Goal: Information Seeking & Learning: Check status

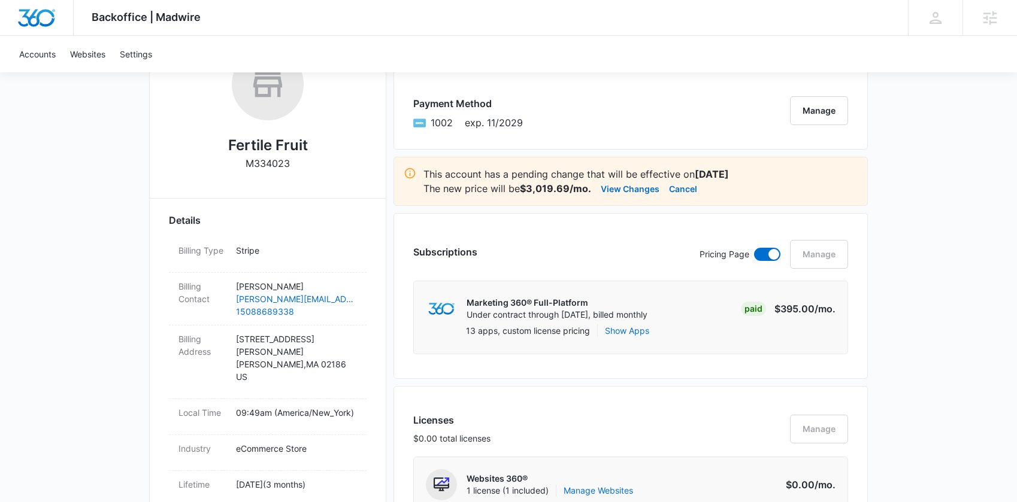
scroll to position [96, 0]
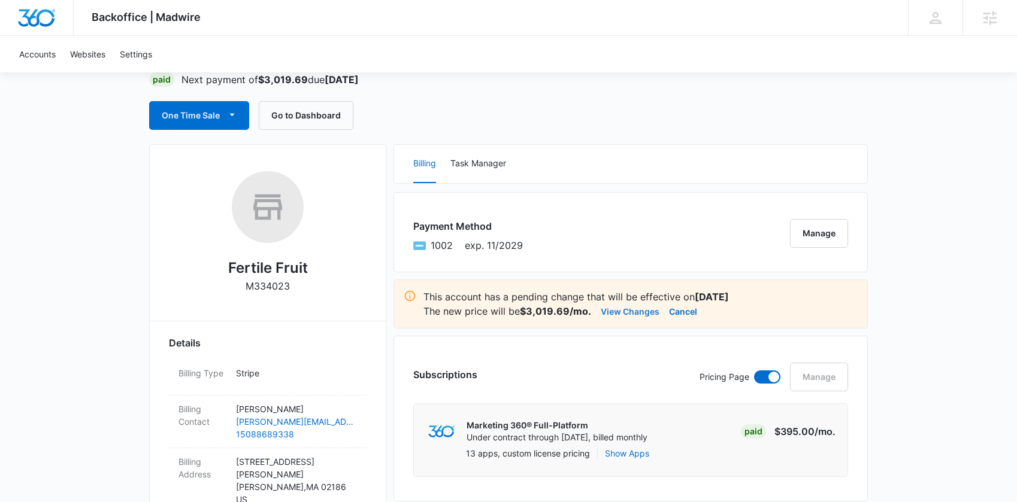
click at [615, 312] on button "View Changes" at bounding box center [630, 311] width 59 height 14
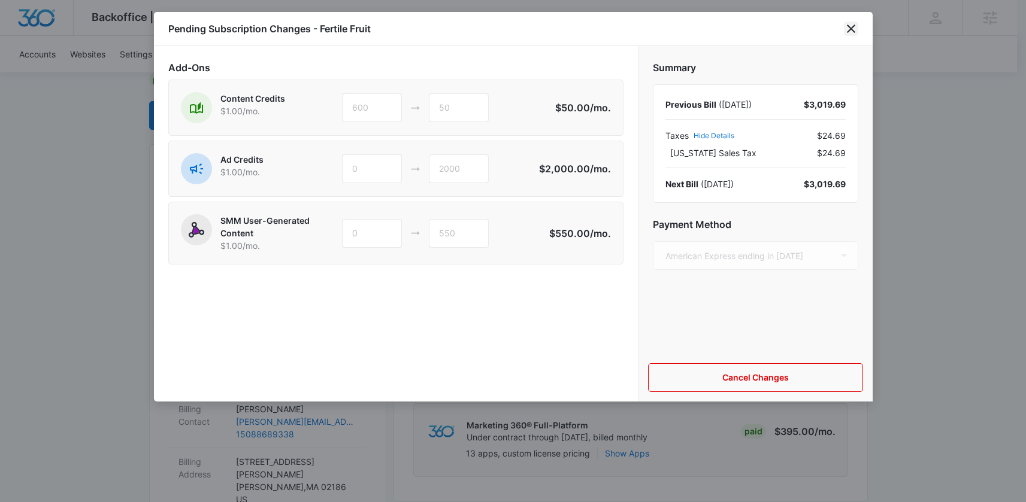
click at [855, 28] on icon "close" at bounding box center [851, 29] width 14 height 14
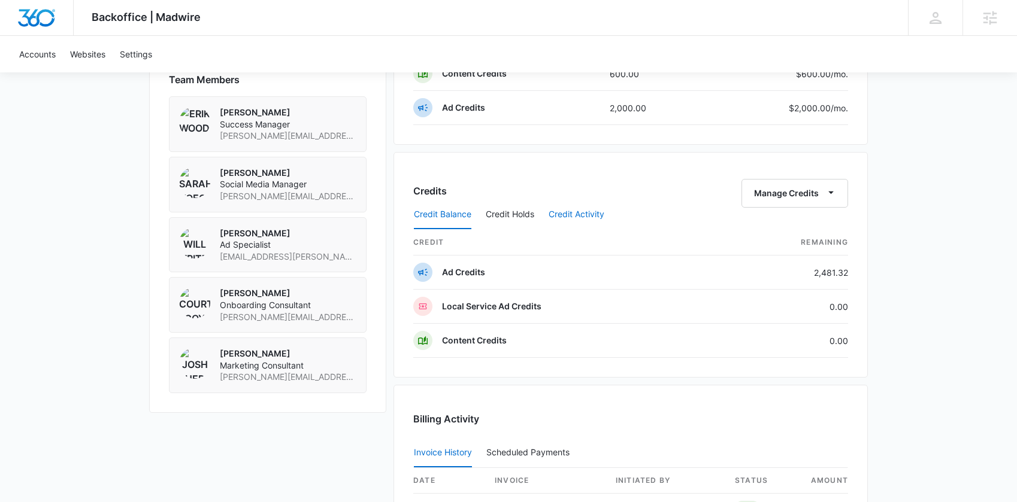
scroll to position [1067, 0]
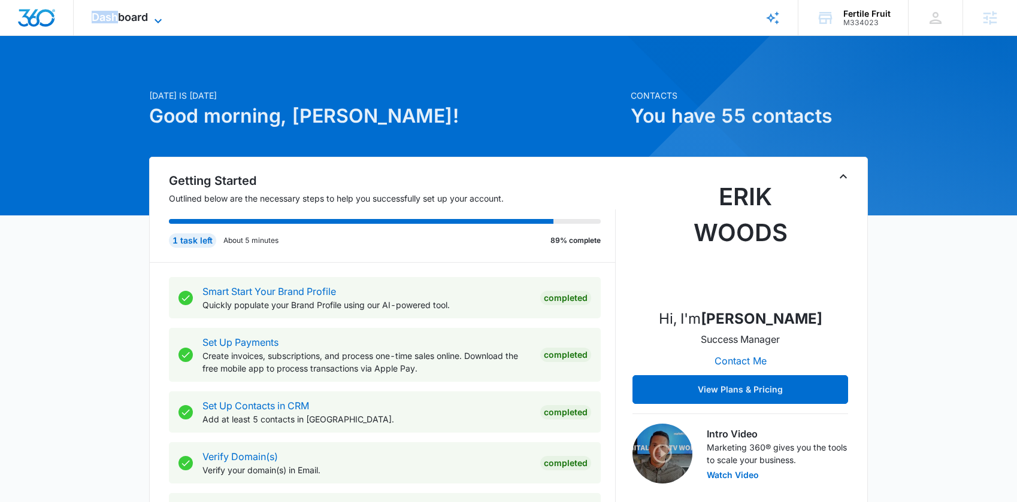
click at [120, 11] on span "Dashboard" at bounding box center [120, 17] width 56 height 13
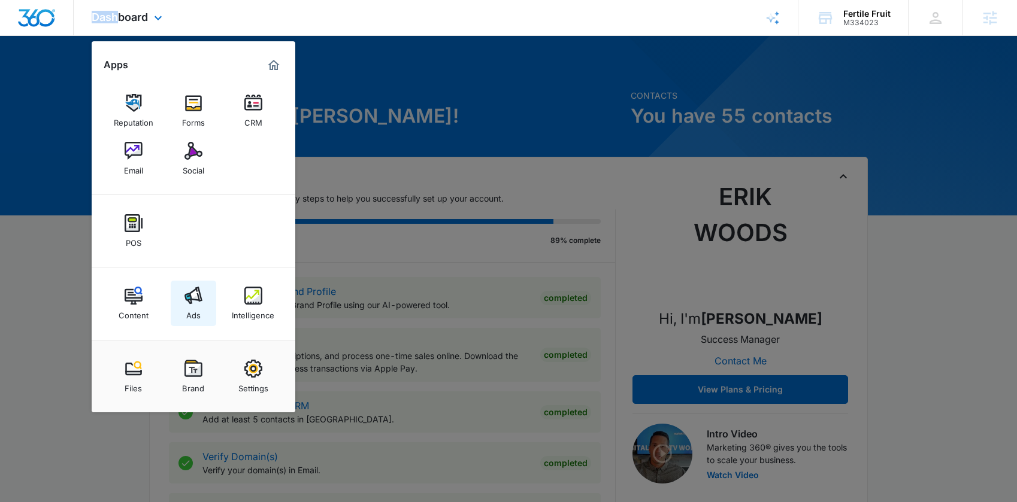
click at [202, 301] on link "Ads" at bounding box center [194, 304] width 46 height 46
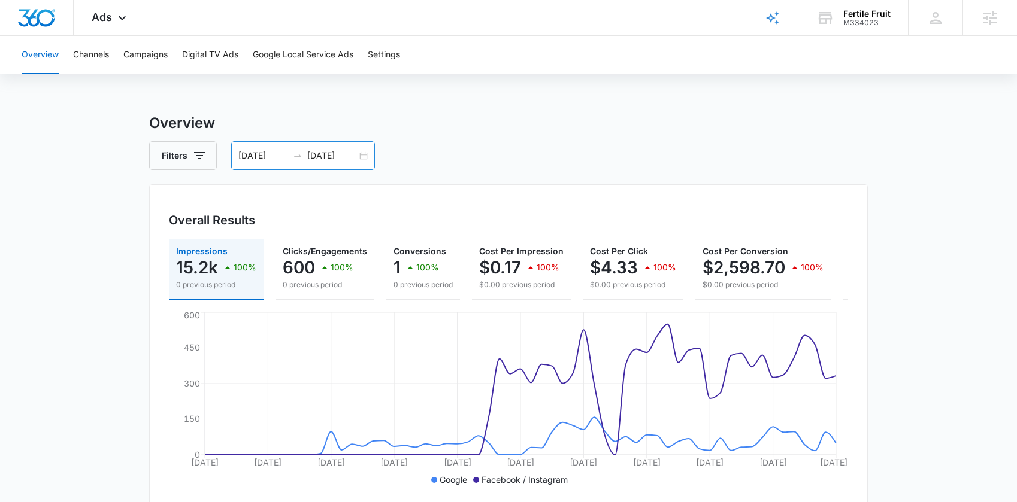
click at [347, 160] on input "09/17/2025" at bounding box center [332, 155] width 50 height 13
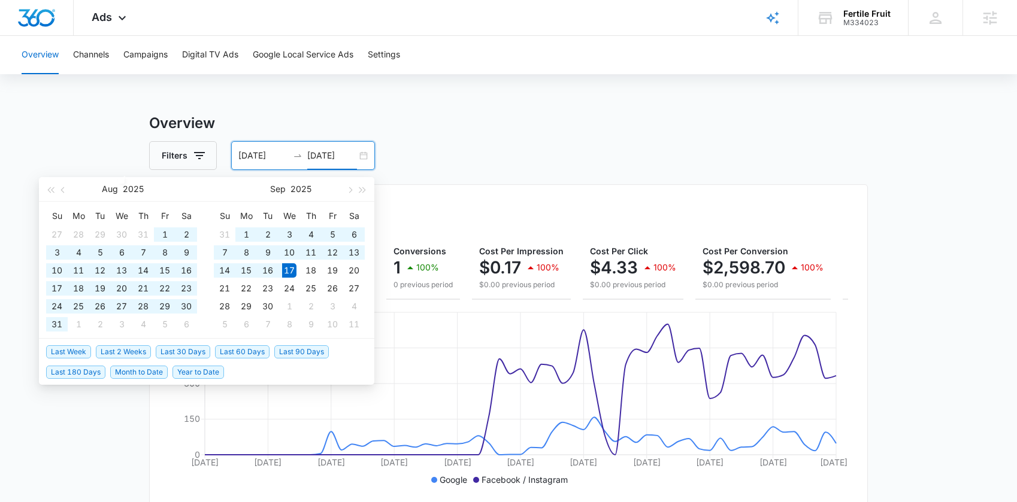
type input "09/17/2025"
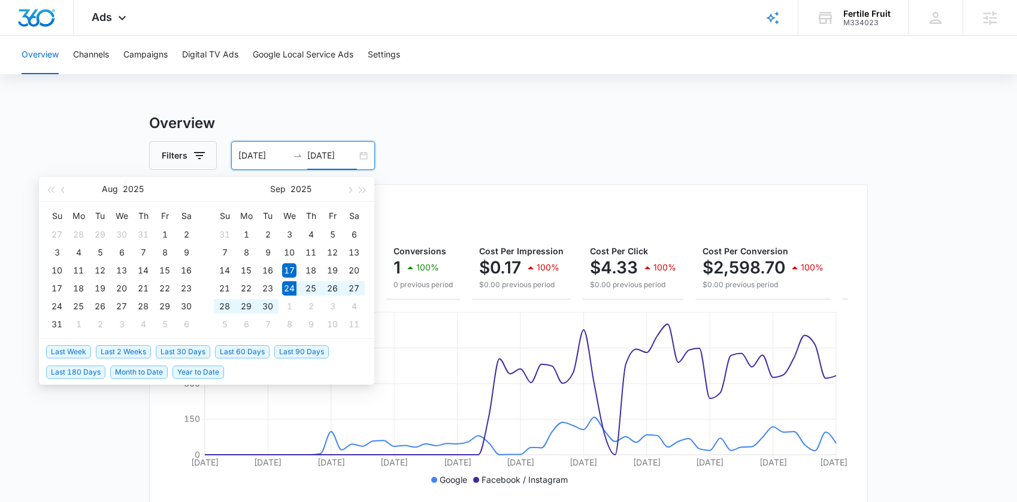
click at [108, 350] on span "Last 2 Weeks" at bounding box center [123, 351] width 55 height 13
type input "09/24/2025"
type input "10/08/2025"
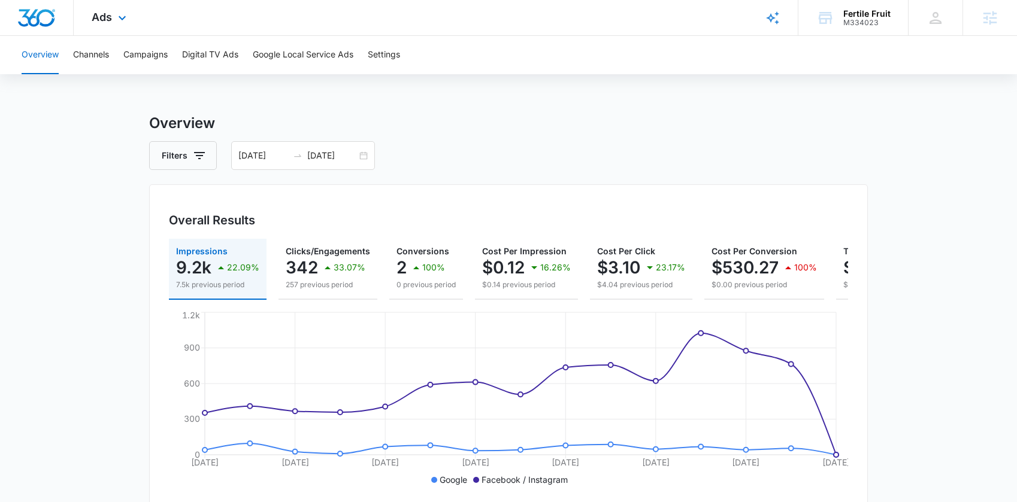
drag, startPoint x: 99, startPoint y: 20, endPoint x: 110, endPoint y: 86, distance: 66.6
click at [99, 19] on span "Ads" at bounding box center [102, 17] width 20 height 13
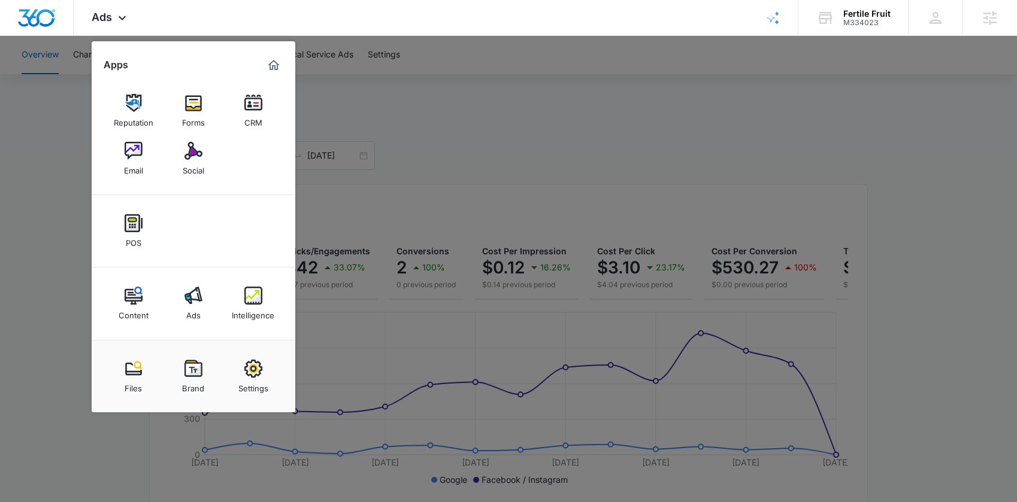
click at [131, 296] on img at bounding box center [134, 296] width 18 height 18
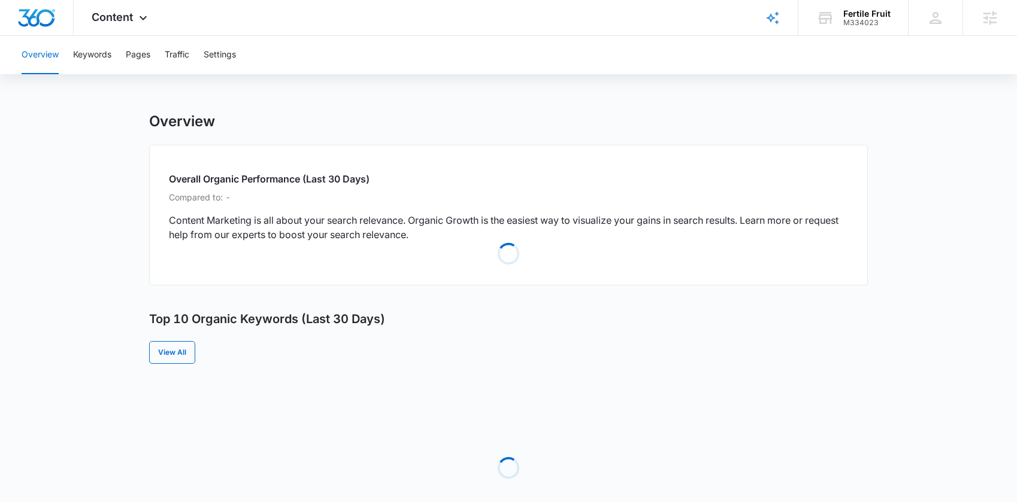
click at [62, 48] on div "Overview Keywords Pages Traffic Settings" at bounding box center [508, 55] width 988 height 38
click at [74, 53] on button "Keywords" at bounding box center [92, 55] width 38 height 38
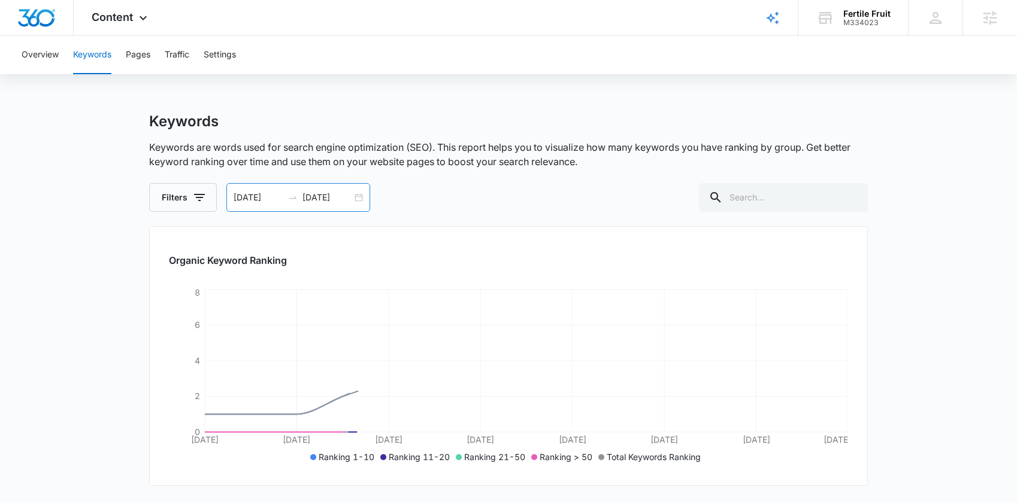
click at [311, 195] on input "10/08/2025" at bounding box center [327, 197] width 50 height 13
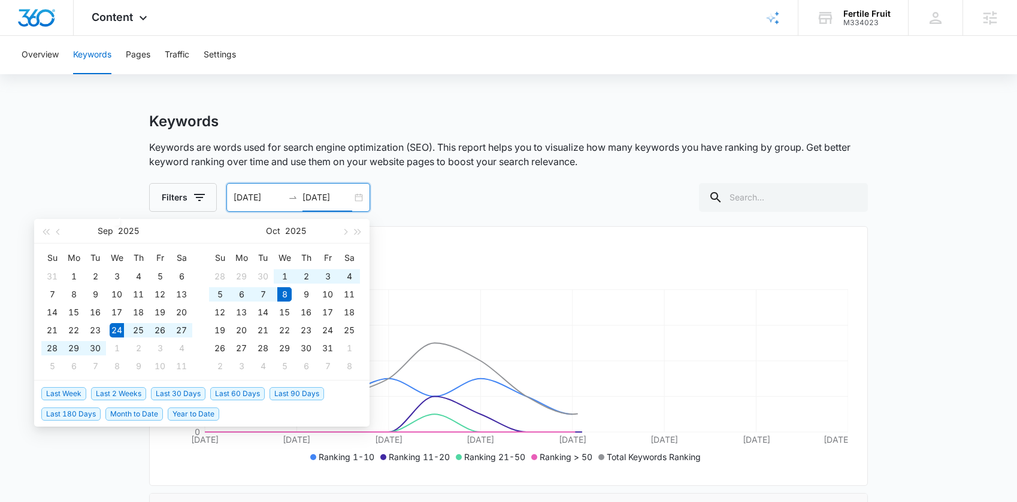
type input "10/08/2025"
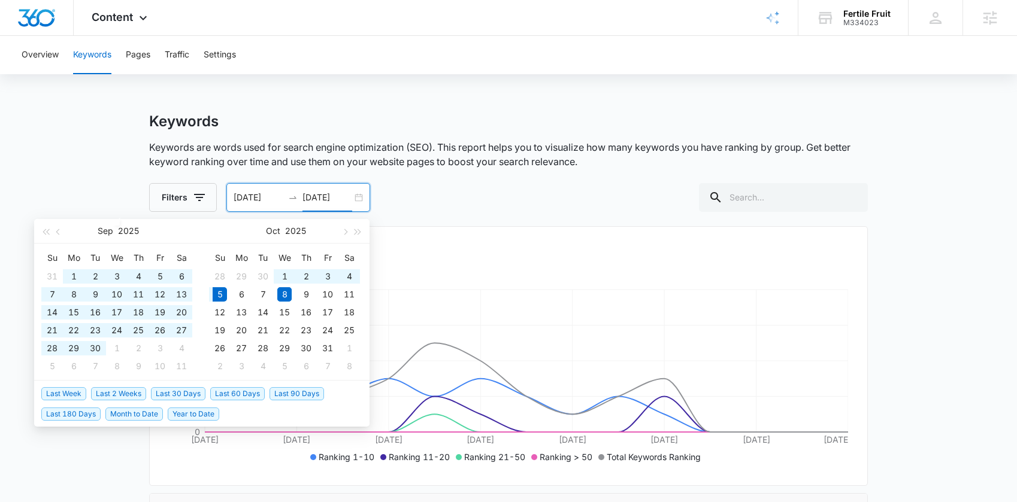
click at [299, 399] on span "Last 90 Days" at bounding box center [296, 393] width 54 height 13
type input "07/07/2025"
type input "10/05/2025"
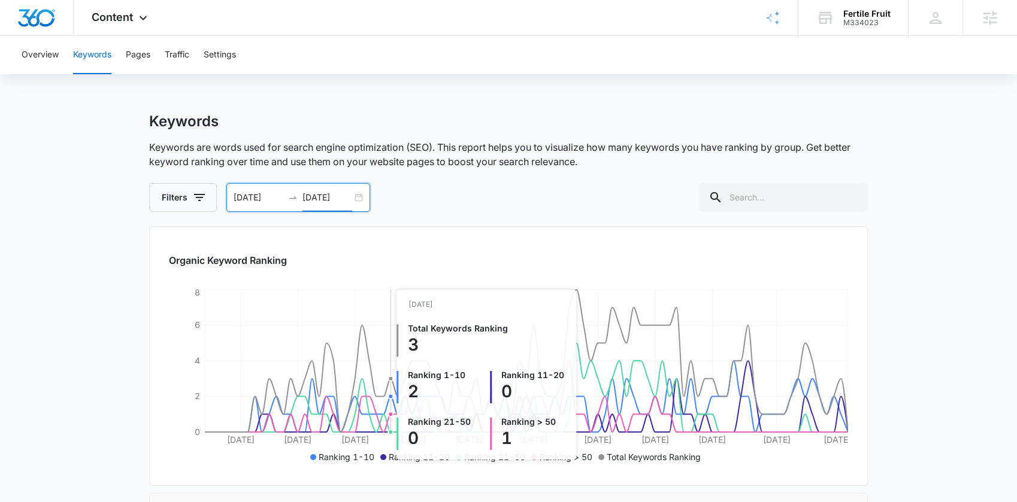
scroll to position [417, 0]
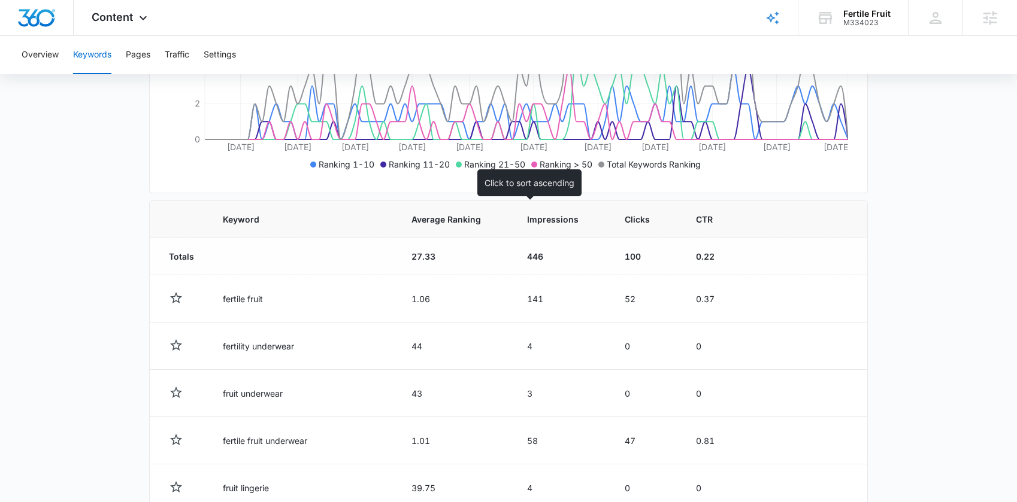
click at [527, 221] on span "Impressions" at bounding box center [552, 219] width 51 height 13
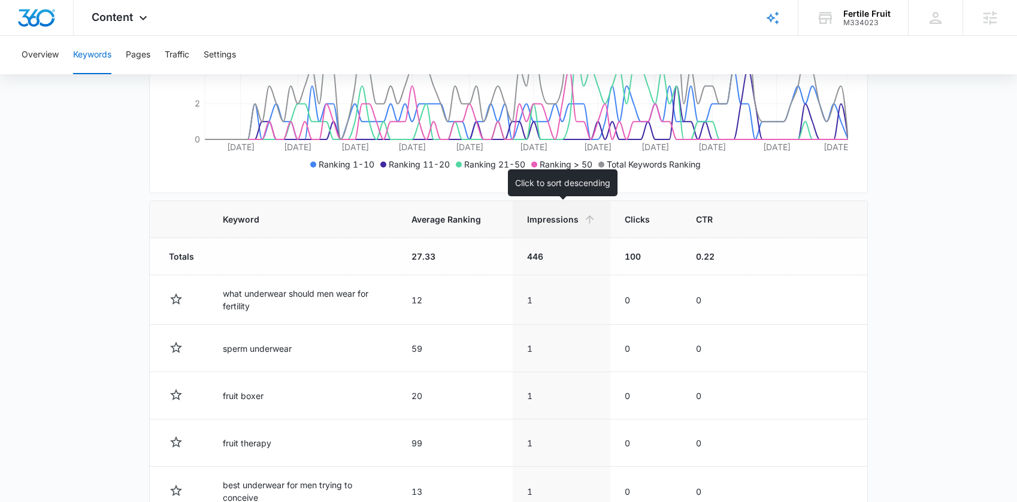
click at [550, 222] on span "Impressions" at bounding box center [552, 219] width 51 height 13
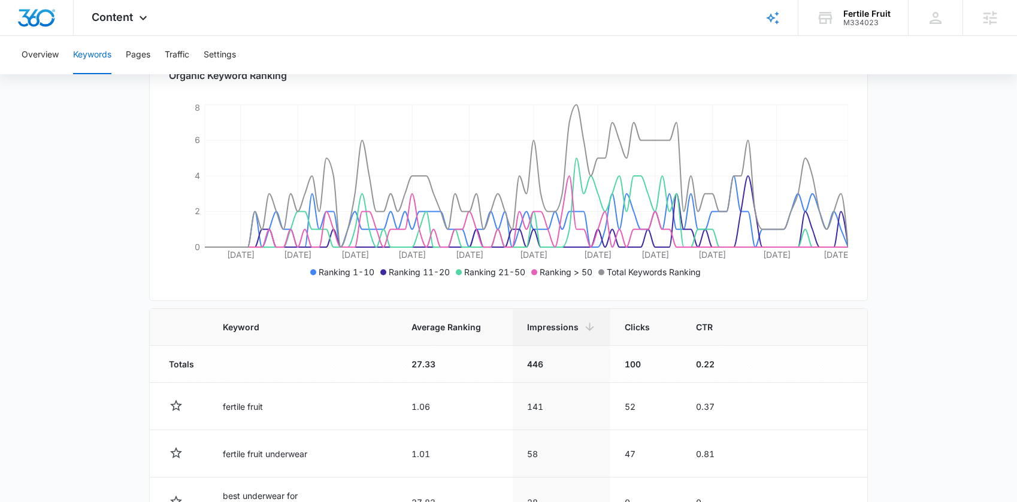
scroll to position [293, 0]
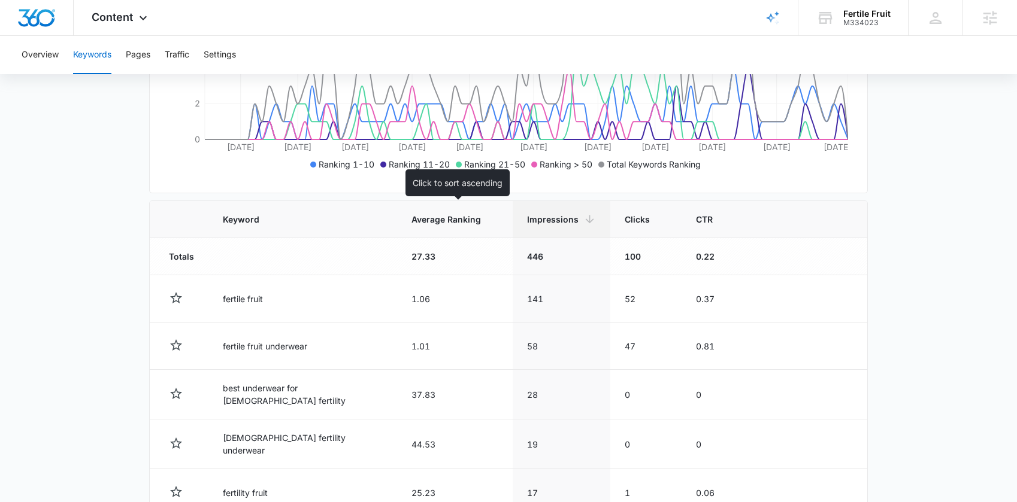
click at [452, 215] on span "Average Ranking" at bounding box center [445, 219] width 69 height 13
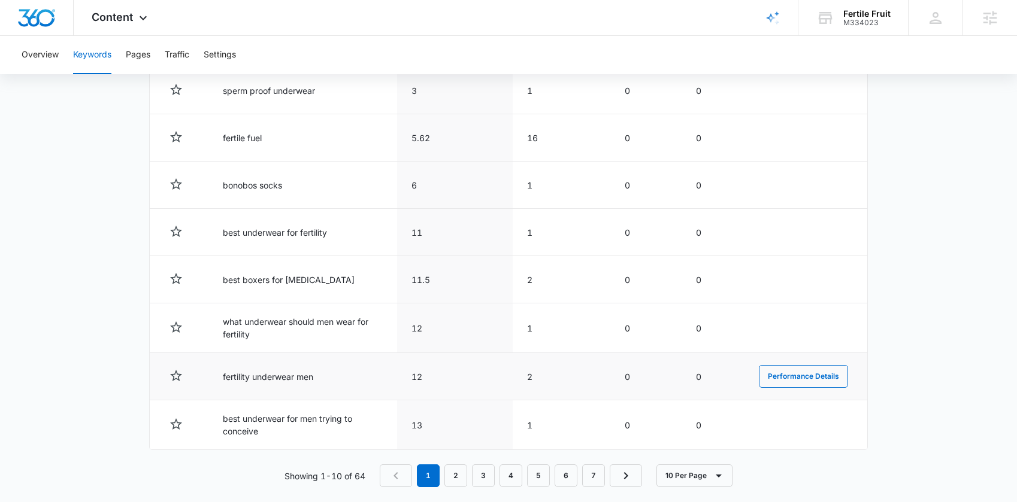
scroll to position [609, 0]
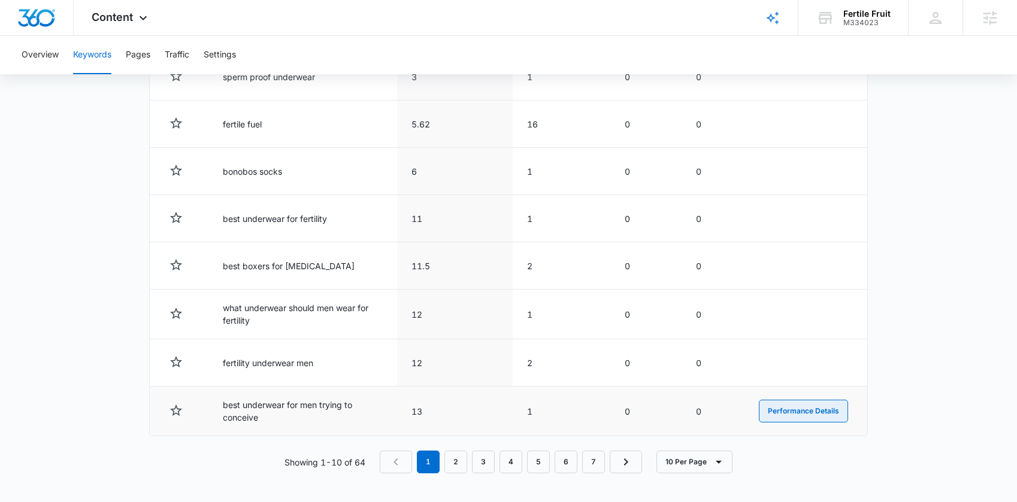
click at [797, 403] on button "Performance Details" at bounding box center [803, 411] width 89 height 23
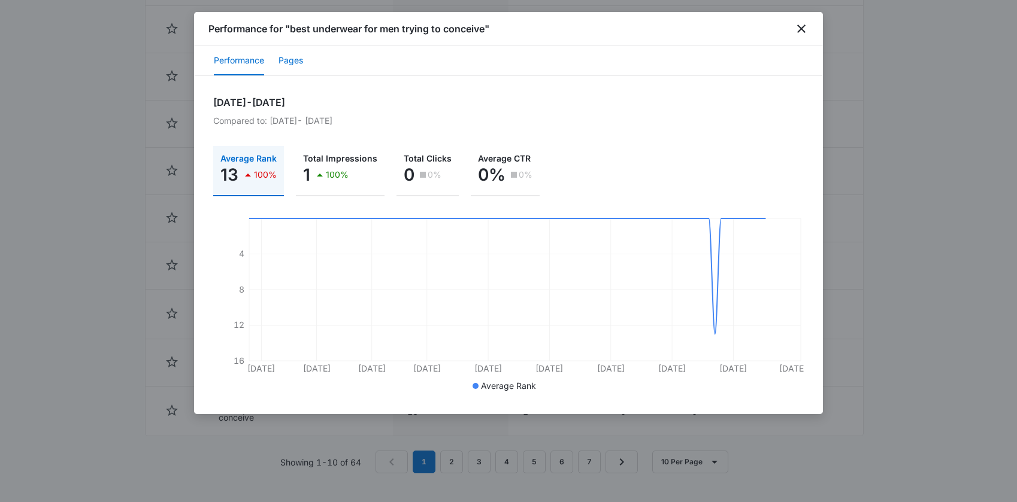
click at [288, 60] on button "Pages" at bounding box center [290, 61] width 25 height 29
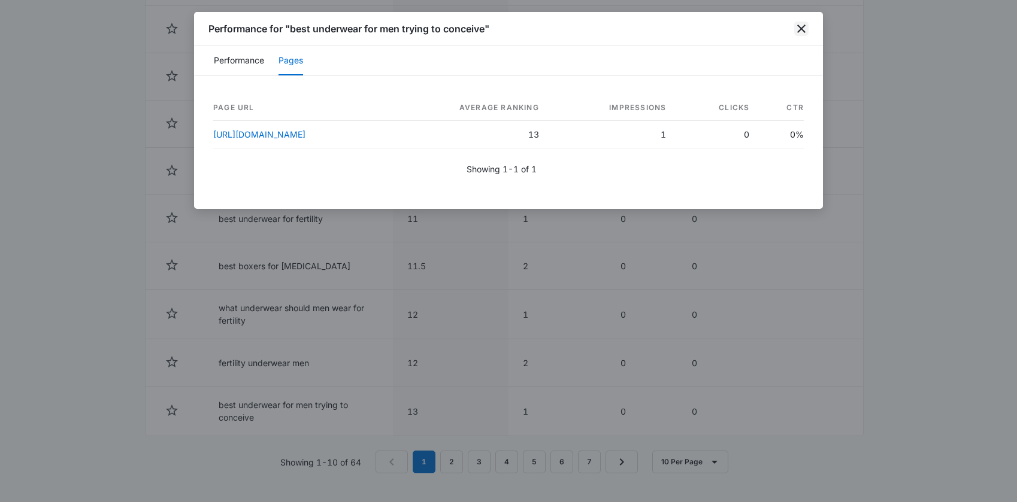
click at [804, 29] on icon "close" at bounding box center [801, 29] width 14 height 14
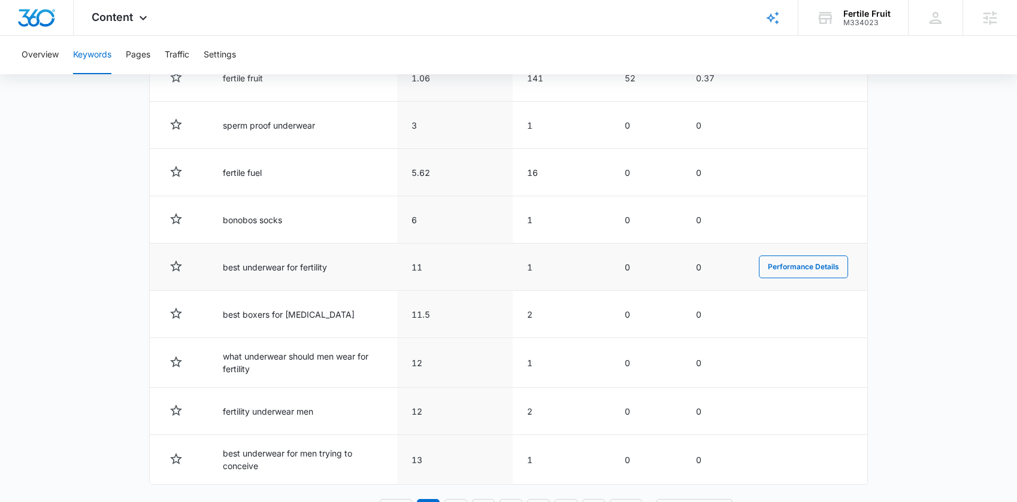
scroll to position [390, 0]
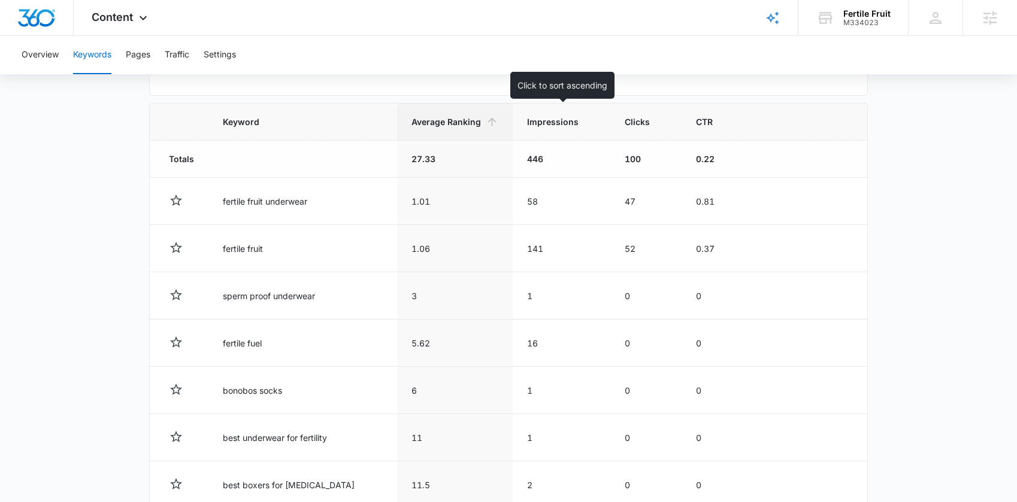
click at [553, 125] on span "Impressions" at bounding box center [552, 122] width 51 height 13
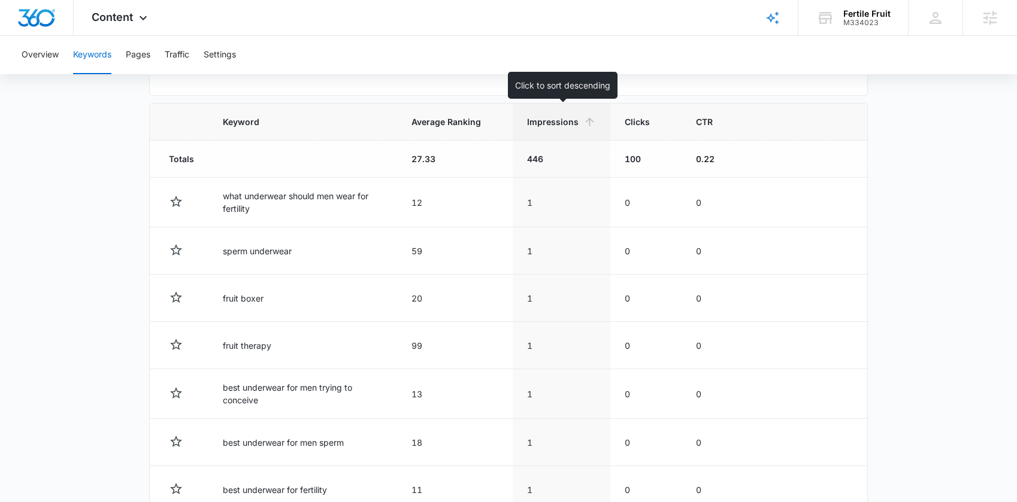
click at [559, 120] on span "Impressions" at bounding box center [552, 122] width 51 height 13
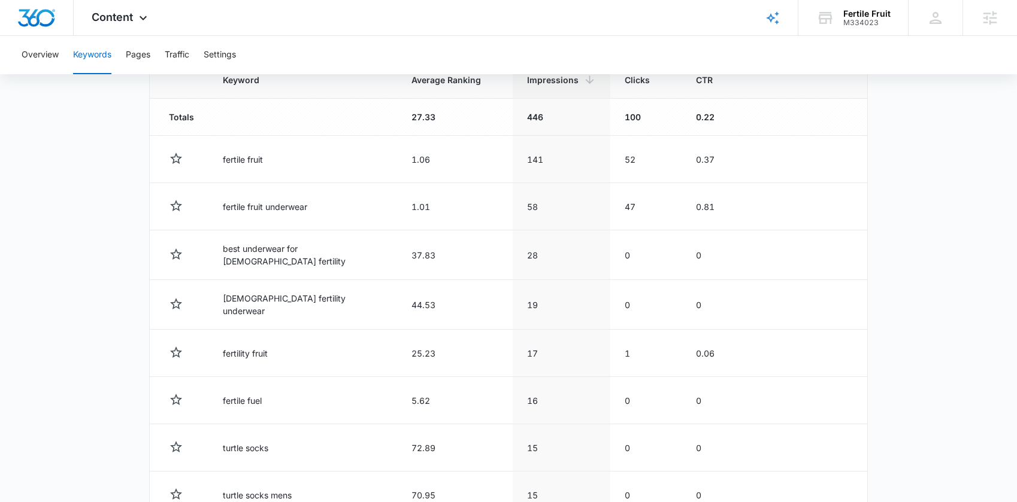
scroll to position [208, 0]
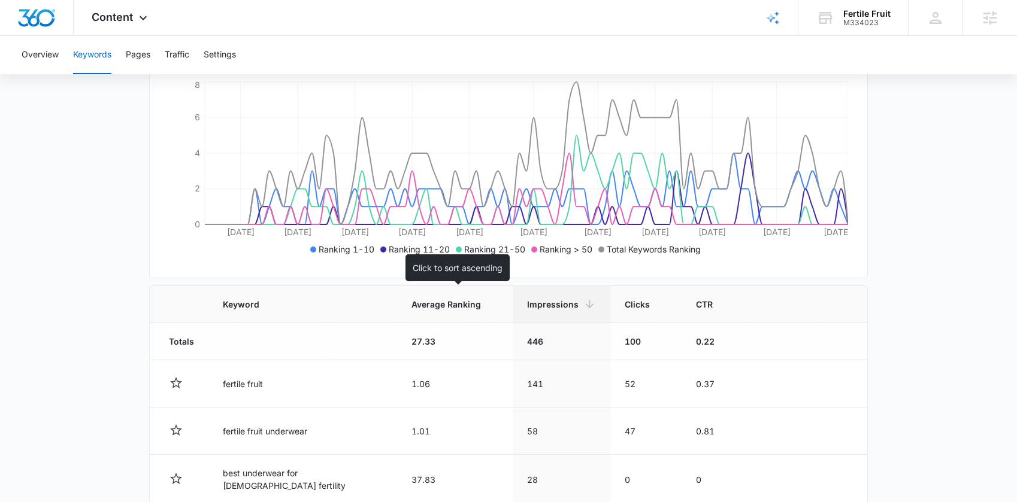
click at [420, 303] on span "Average Ranking" at bounding box center [445, 304] width 69 height 13
click at [426, 308] on span "Average Ranking" at bounding box center [445, 304] width 69 height 13
click at [432, 305] on span "Average Ranking" at bounding box center [445, 304] width 69 height 13
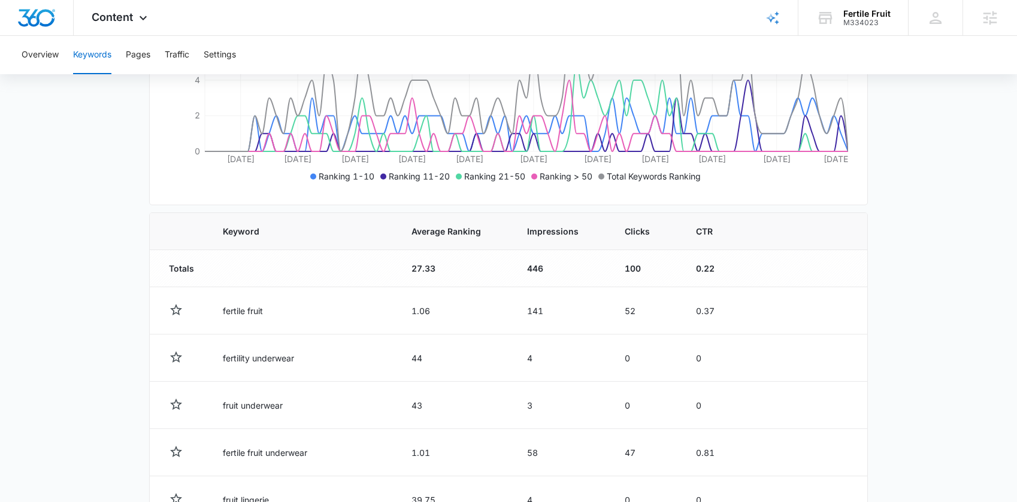
scroll to position [280, 0]
click at [399, 247] on th "Average Ranking" at bounding box center [455, 232] width 116 height 37
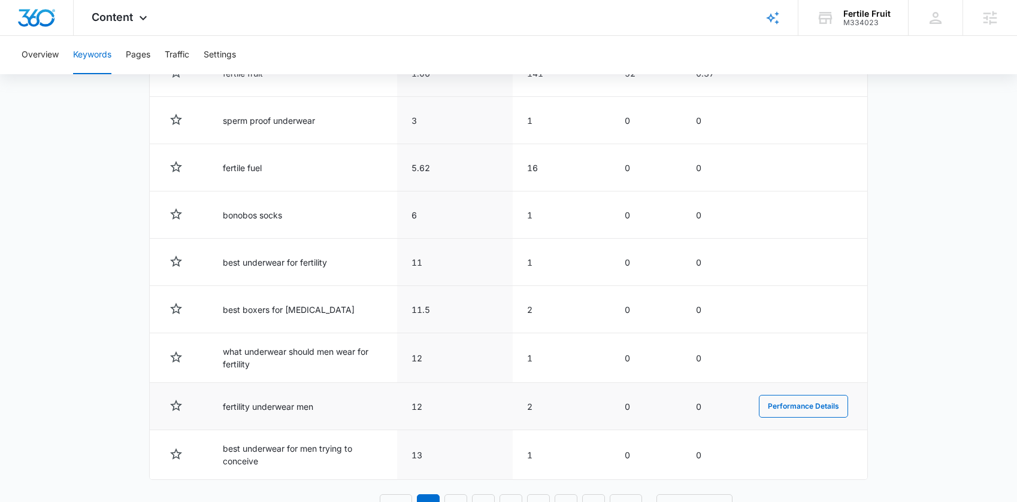
scroll to position [609, 0]
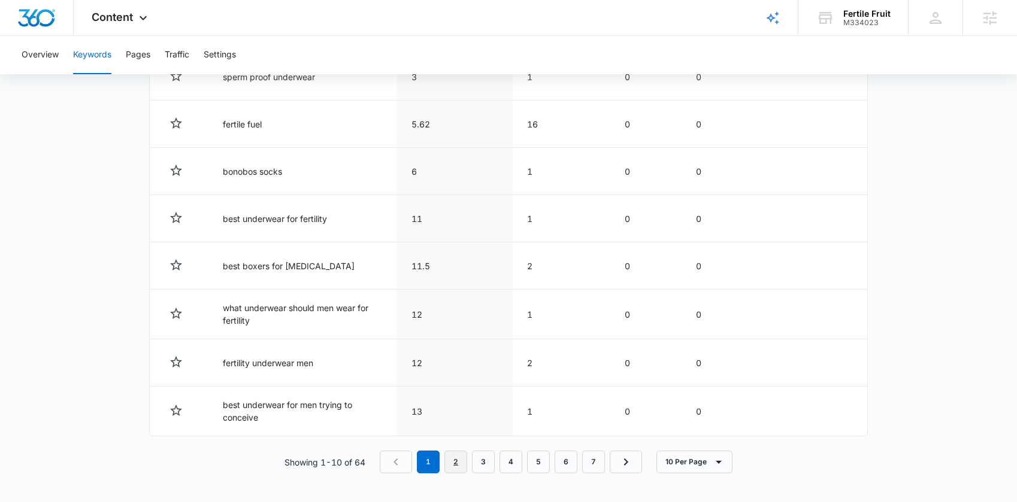
click at [465, 465] on link "2" at bounding box center [455, 462] width 23 height 23
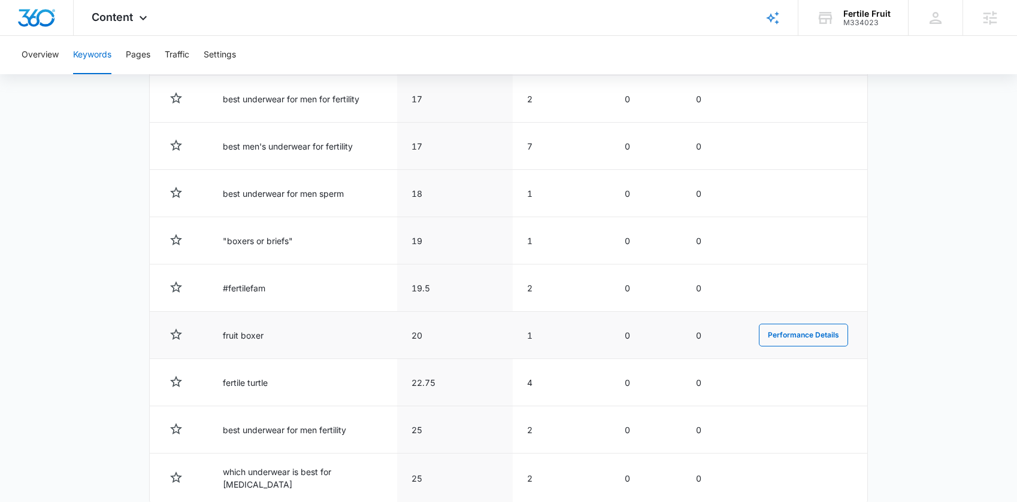
scroll to position [605, 0]
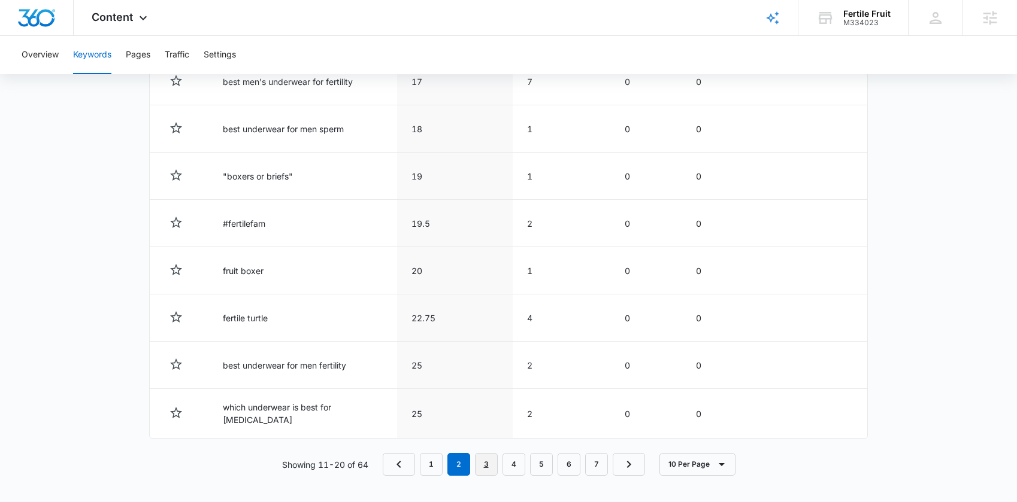
click at [480, 456] on link "3" at bounding box center [486, 464] width 23 height 23
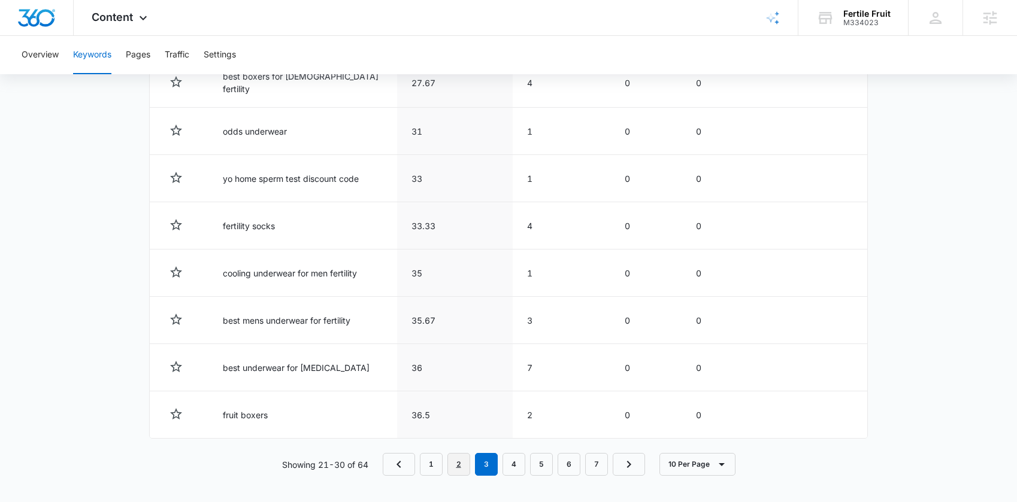
click at [456, 455] on link "2" at bounding box center [458, 464] width 23 height 23
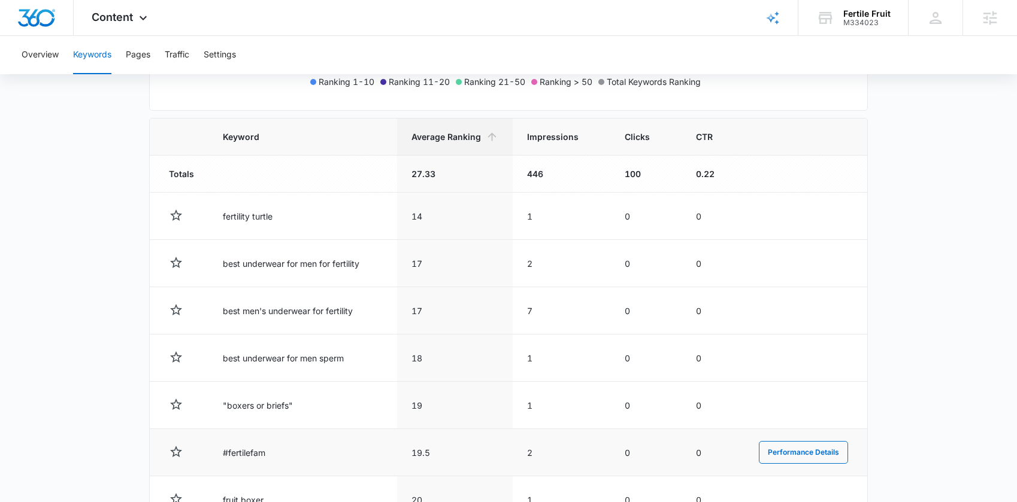
scroll to position [333, 0]
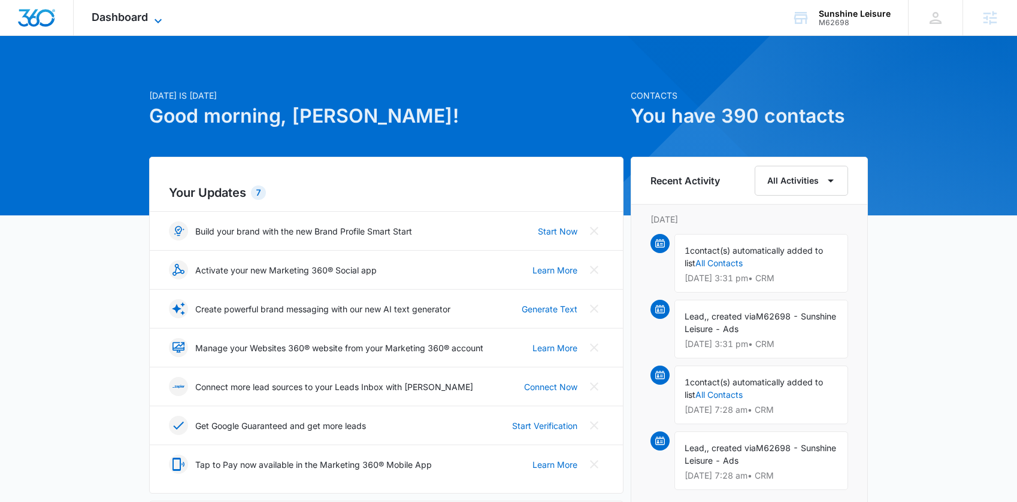
click at [133, 21] on span "Dashboard" at bounding box center [120, 17] width 56 height 13
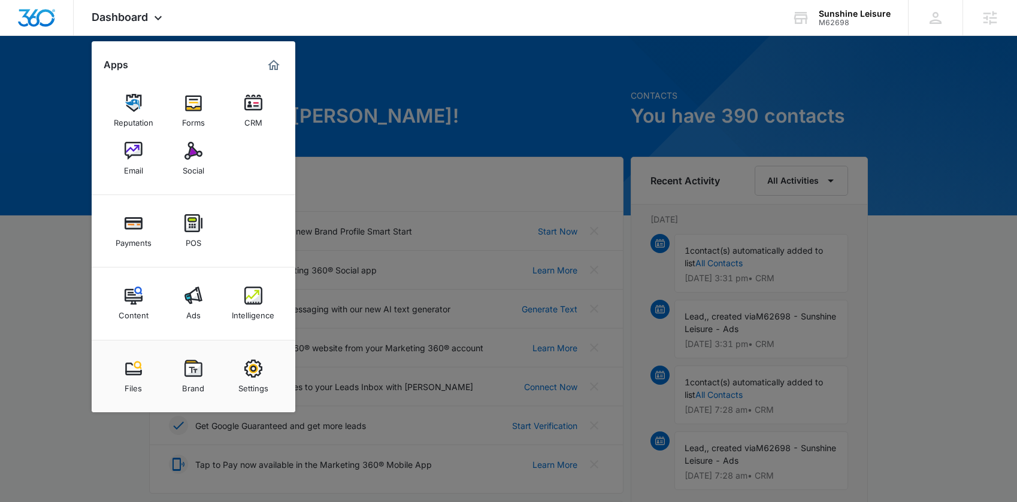
click at [380, 96] on div at bounding box center [508, 251] width 1017 height 502
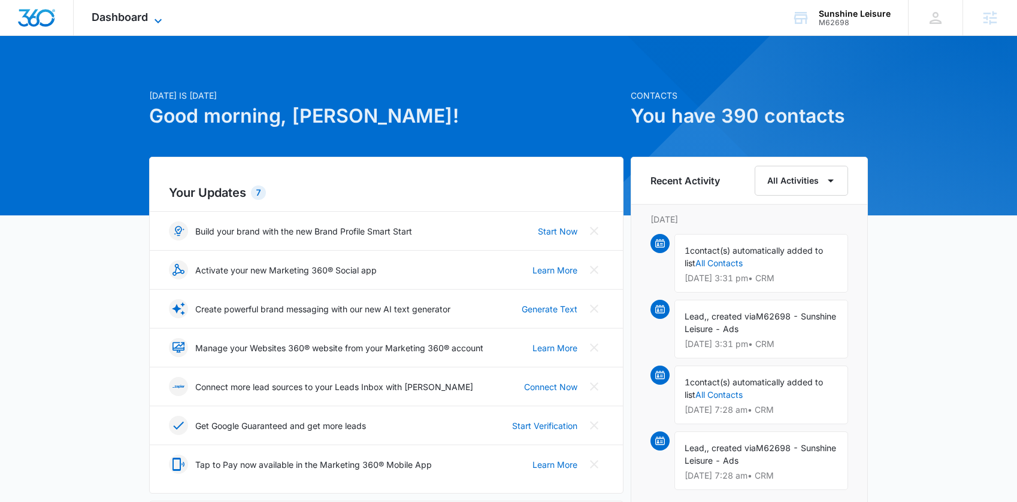
click at [136, 17] on span "Dashboard" at bounding box center [120, 17] width 56 height 13
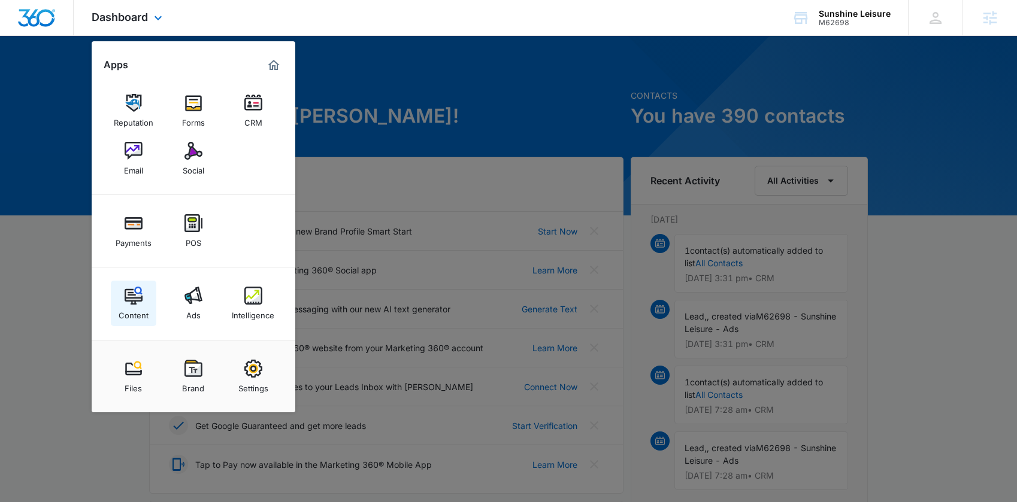
click at [125, 298] on img at bounding box center [134, 296] width 18 height 18
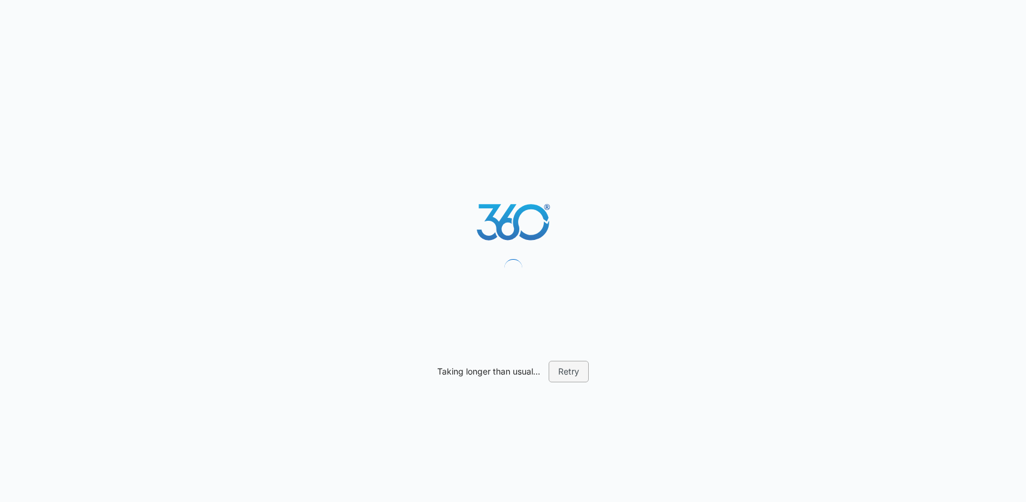
click at [578, 373] on button "Retry" at bounding box center [568, 372] width 40 height 22
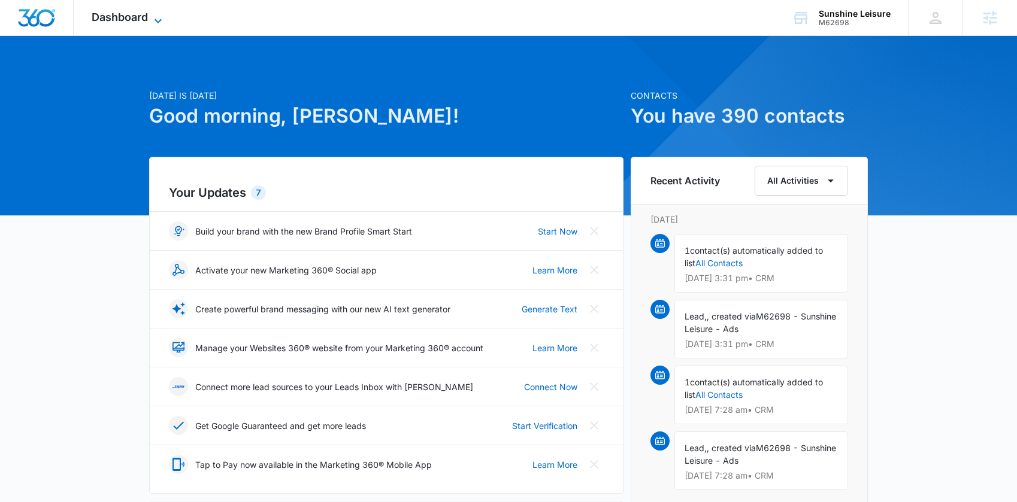
click at [142, 16] on span "Dashboard" at bounding box center [120, 17] width 56 height 13
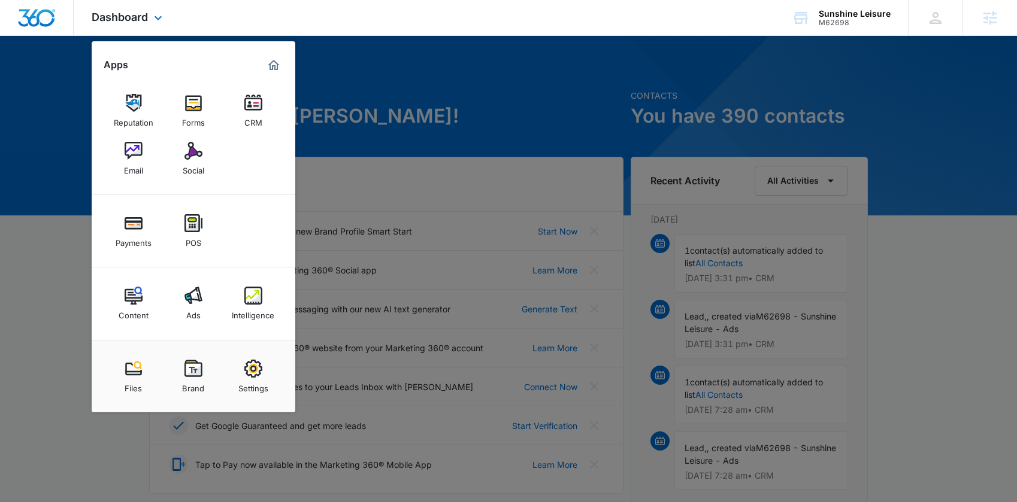
click at [420, 12] on div "Dashboard Apps Reputation Forms CRM Email Social Payments POS Content Ads Intel…" at bounding box center [508, 18] width 1017 height 36
drag, startPoint x: 342, startPoint y: 68, endPoint x: 257, endPoint y: 59, distance: 85.5
click at [341, 68] on div at bounding box center [508, 251] width 1017 height 502
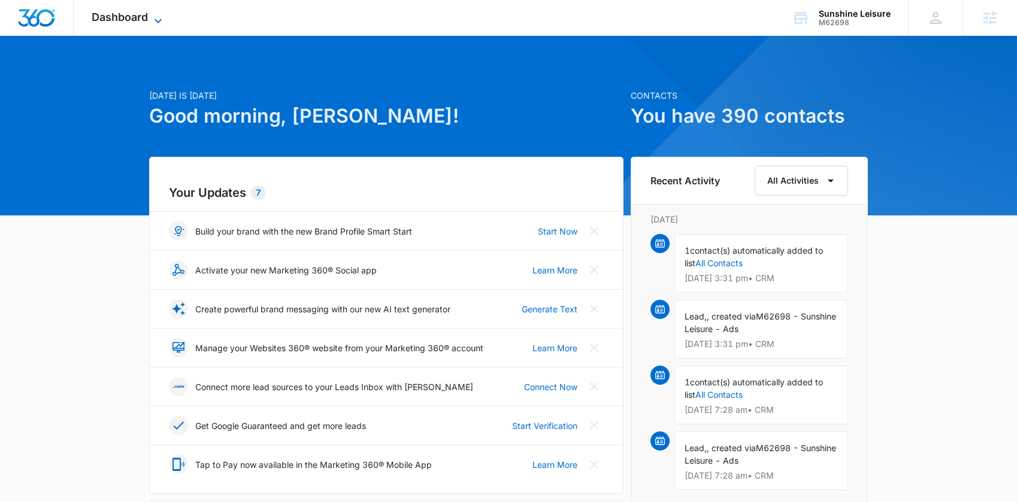
click at [104, 15] on span "Dashboard" at bounding box center [120, 17] width 56 height 13
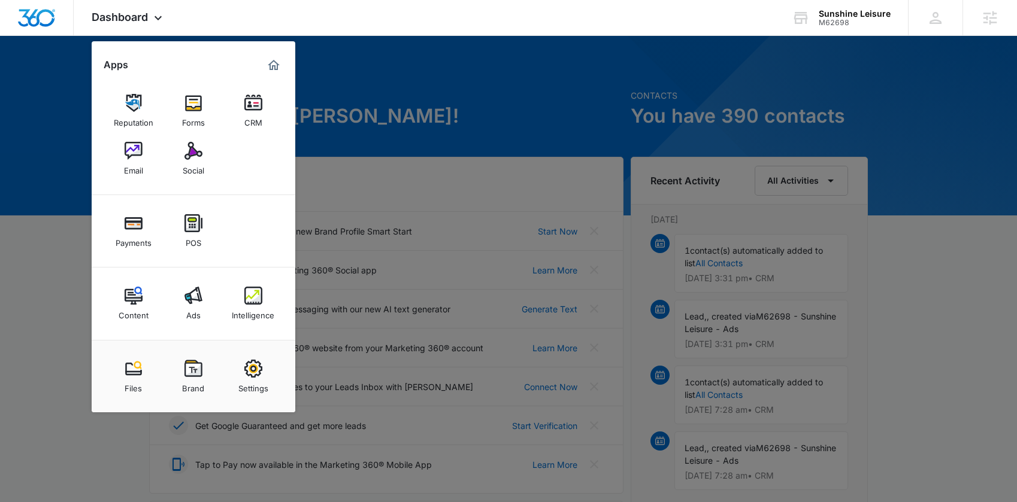
click at [489, 143] on div at bounding box center [508, 251] width 1017 height 502
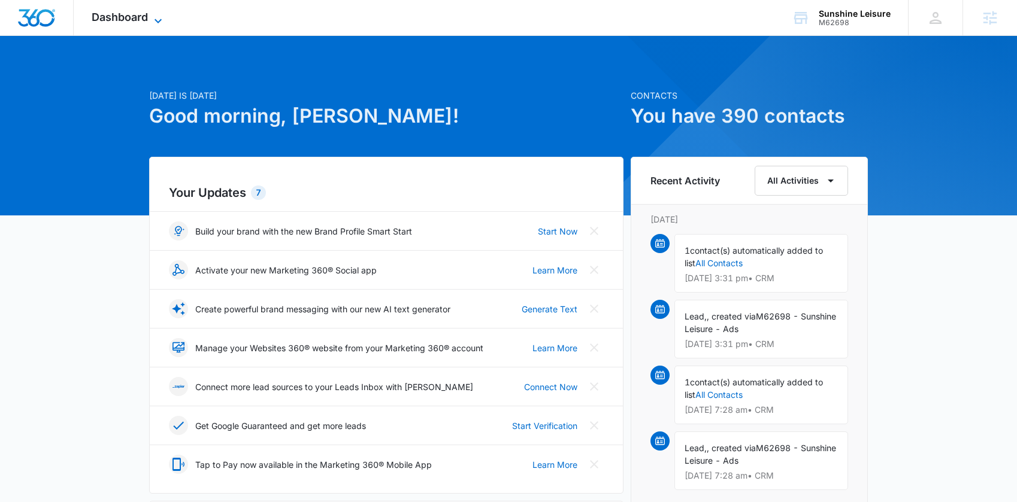
click at [135, 13] on span "Dashboard" at bounding box center [120, 17] width 56 height 13
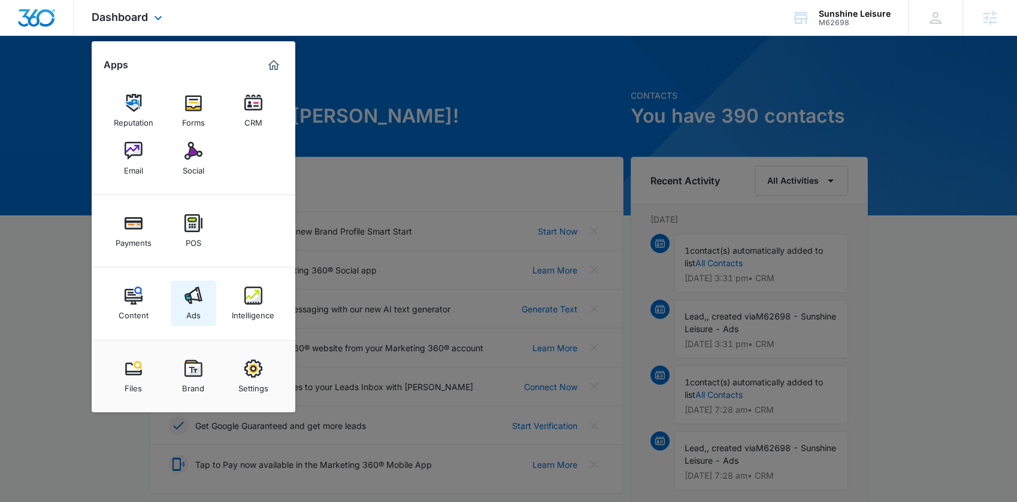
click at [185, 301] on img at bounding box center [193, 296] width 18 height 18
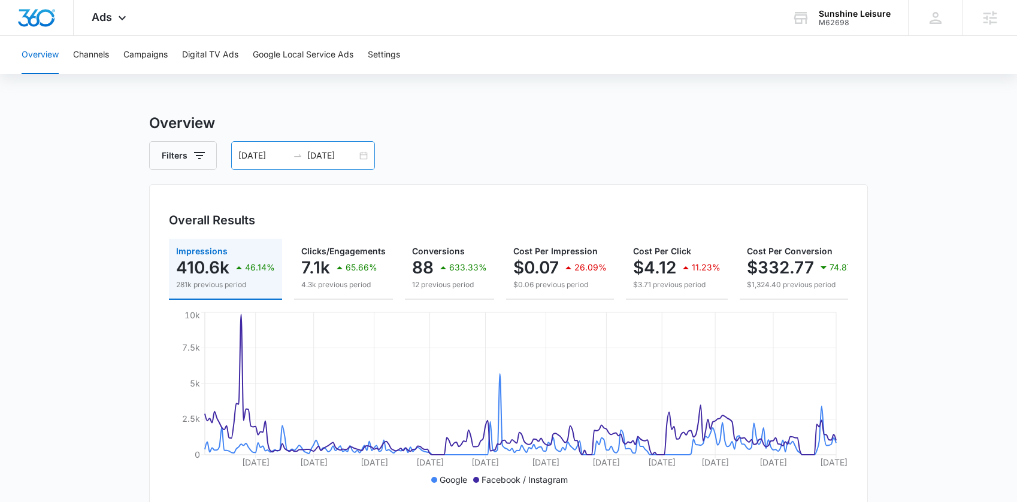
click at [326, 164] on div "01/01/2025 09/19/2025" at bounding box center [303, 155] width 144 height 29
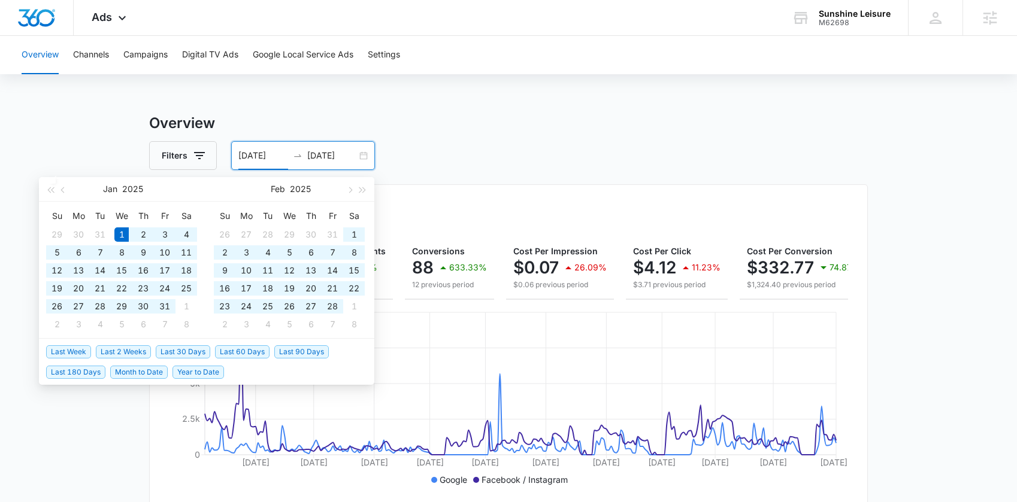
click at [330, 160] on input "09/19/2025" at bounding box center [332, 155] width 50 height 13
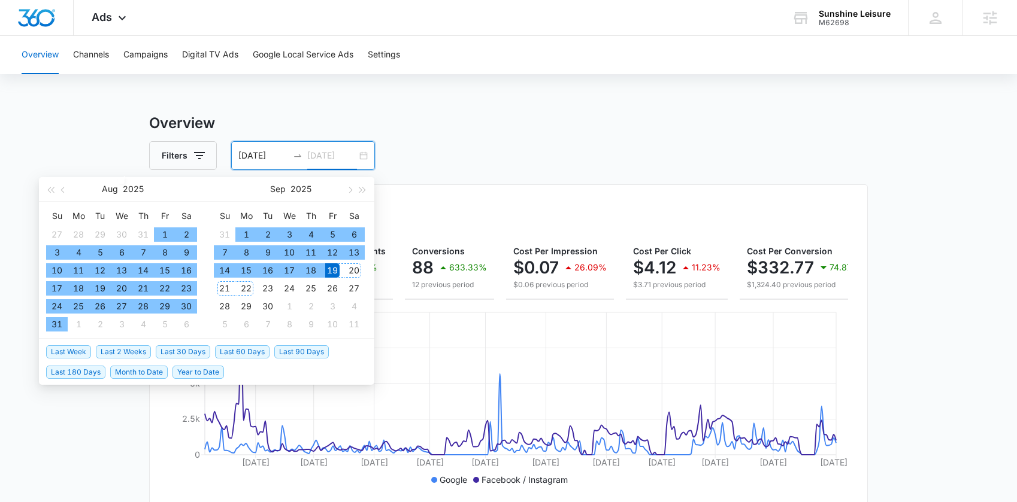
type input "09/19/2025"
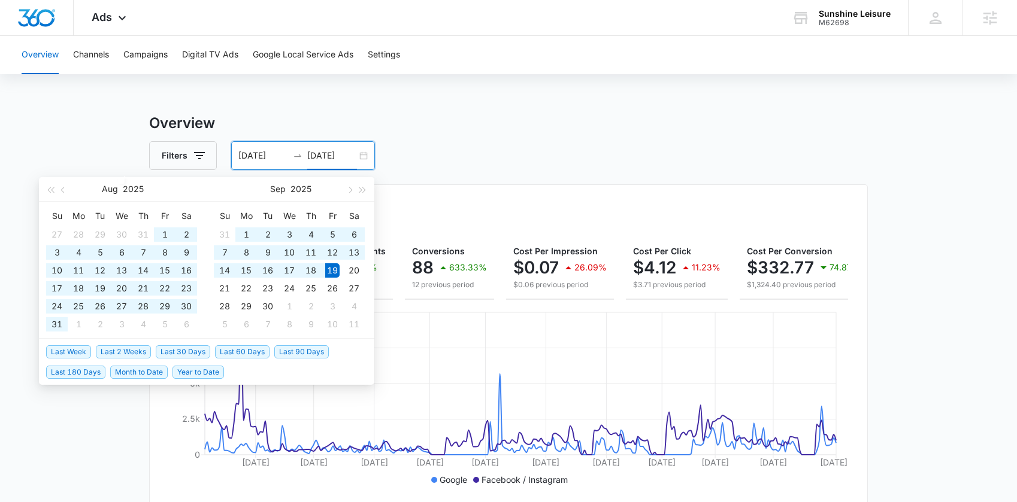
click at [229, 357] on span "Last 60 Days" at bounding box center [242, 351] width 54 height 13
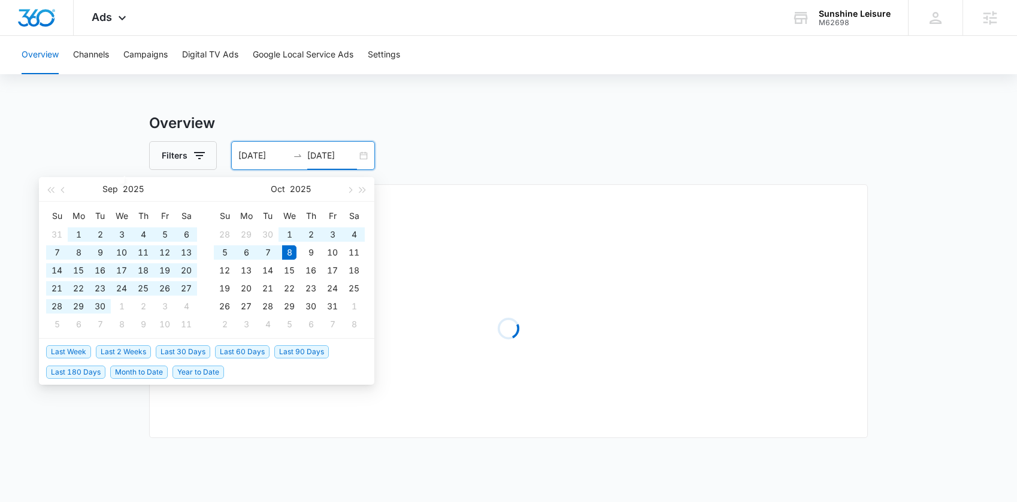
type input "08/09/2025"
type input "[DATE]"
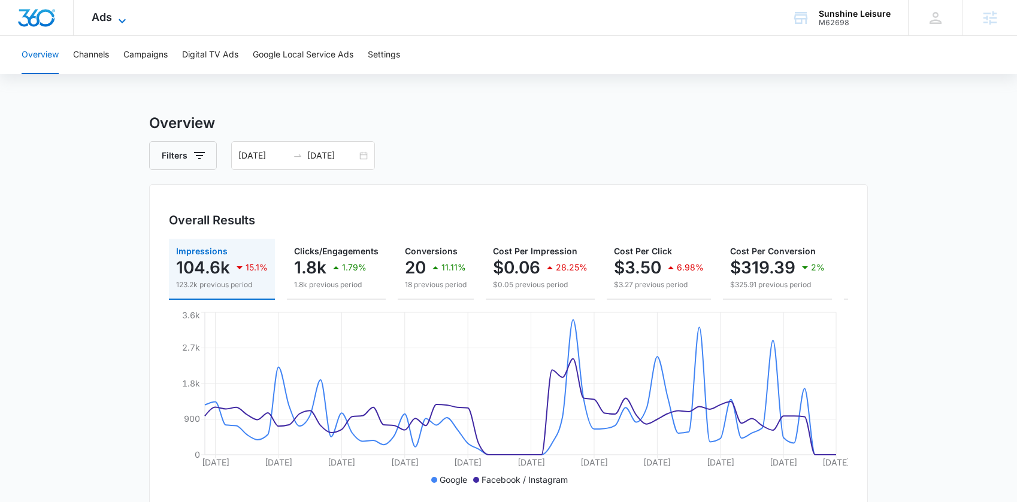
click at [95, 17] on span "Ads" at bounding box center [102, 17] width 20 height 13
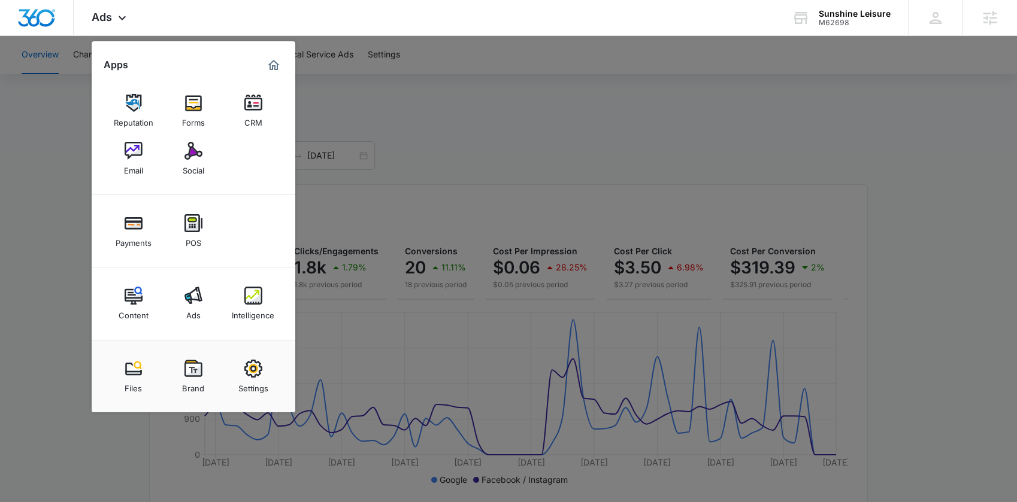
click at [131, 310] on div "Content" at bounding box center [134, 313] width 30 height 16
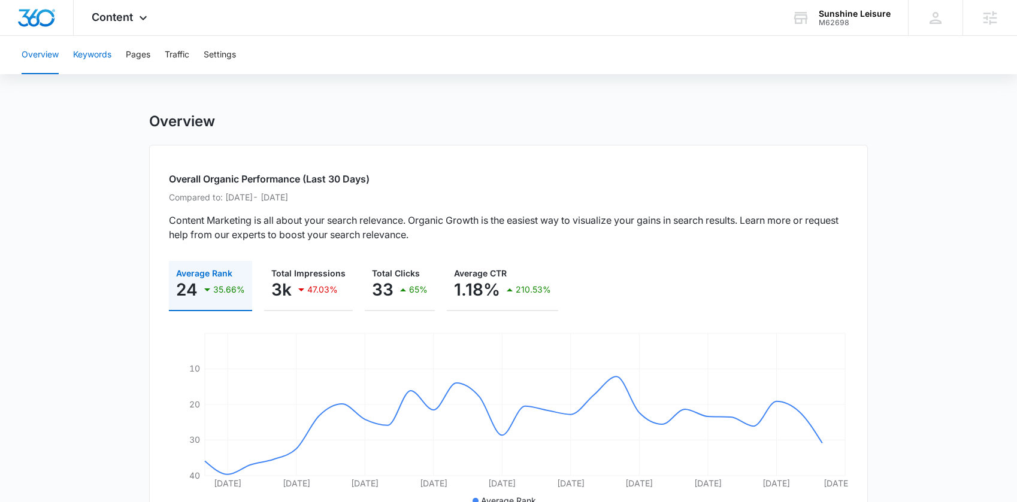
click at [95, 56] on button "Keywords" at bounding box center [92, 55] width 38 height 38
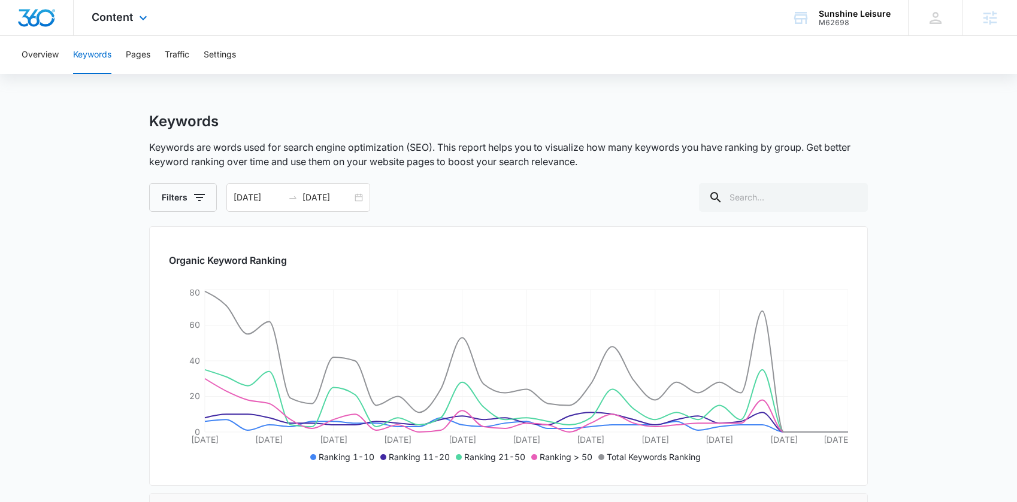
click at [134, 12] on div "Content Apps Reputation Forms CRM Email Social Payments POS Content Ads Intelli…" at bounding box center [121, 17] width 95 height 35
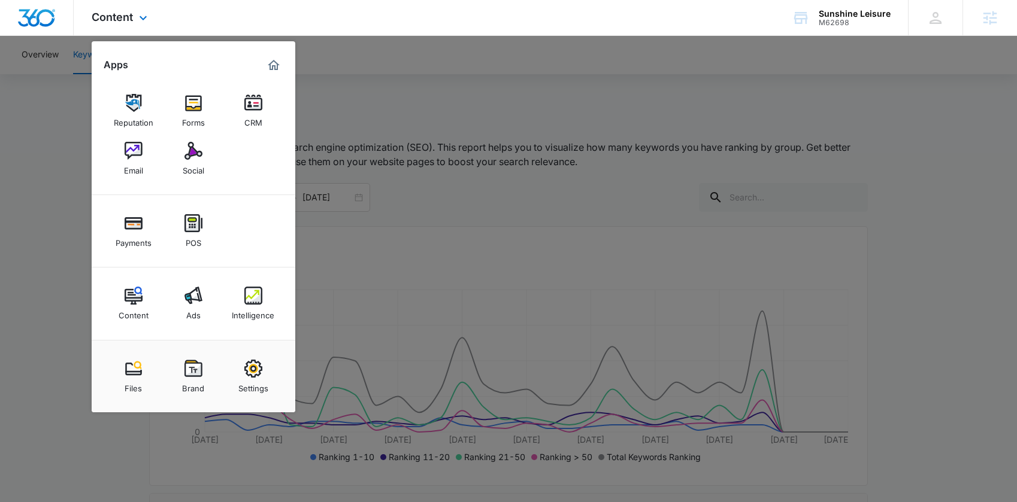
click at [218, 23] on div "Content Apps Reputation Forms CRM Email Social Payments POS Content Ads Intelli…" at bounding box center [508, 18] width 1017 height 36
click at [269, 310] on div "Intelligence" at bounding box center [253, 313] width 43 height 16
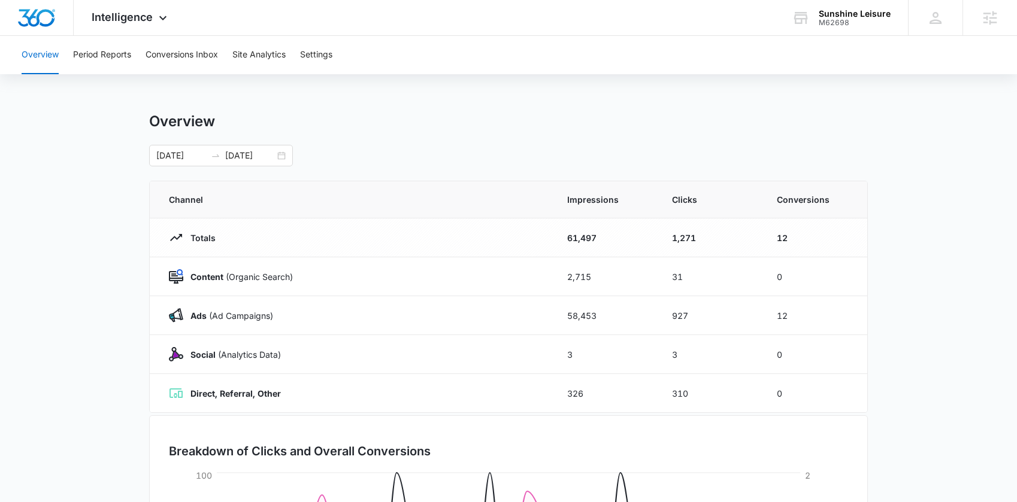
click at [223, 62] on div "Overview Period Reports Conversions Inbox Site Analytics Settings" at bounding box center [508, 55] width 988 height 38
click at [235, 57] on button "Site Analytics" at bounding box center [258, 55] width 53 height 38
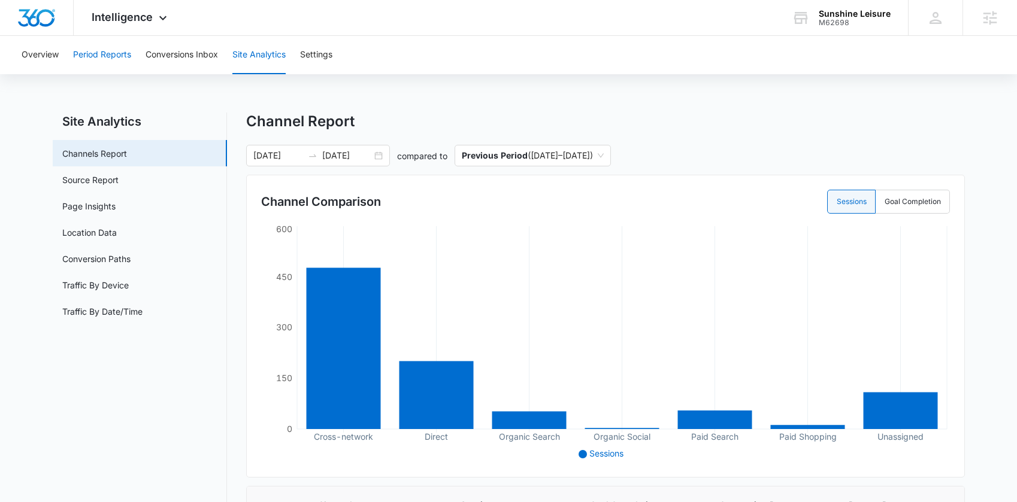
click at [101, 60] on button "Period Reports" at bounding box center [102, 55] width 58 height 38
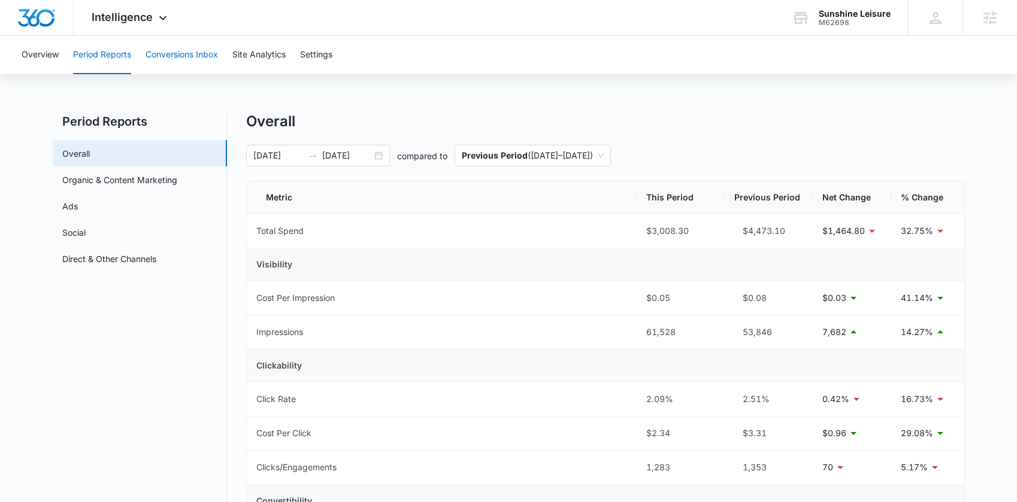
click at [181, 57] on button "Conversions Inbox" at bounding box center [181, 55] width 72 height 38
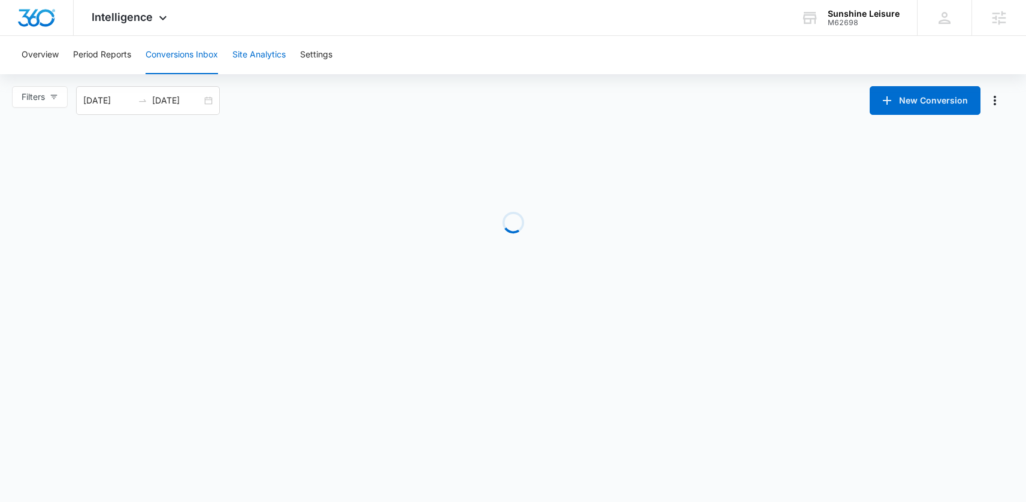
click at [260, 56] on button "Site Analytics" at bounding box center [258, 55] width 53 height 38
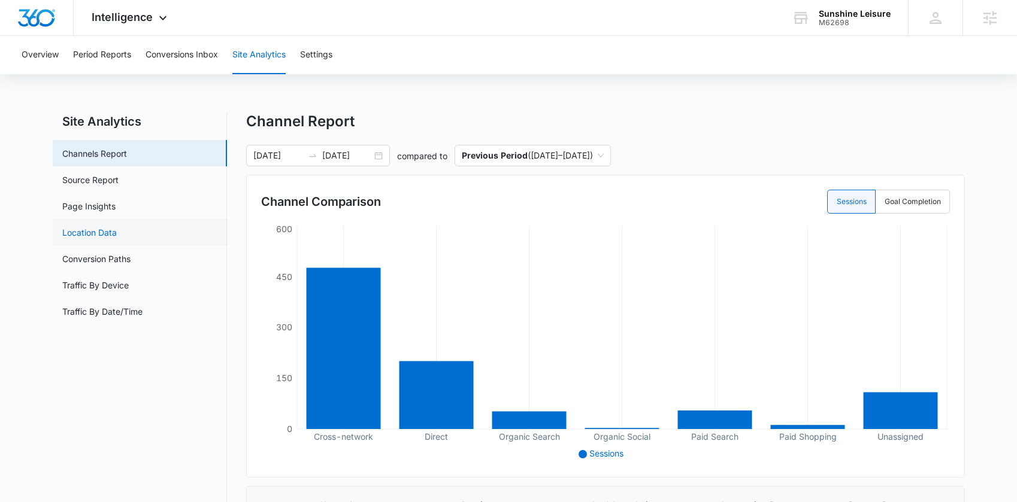
click at [87, 226] on link "Location Data" at bounding box center [89, 232] width 54 height 13
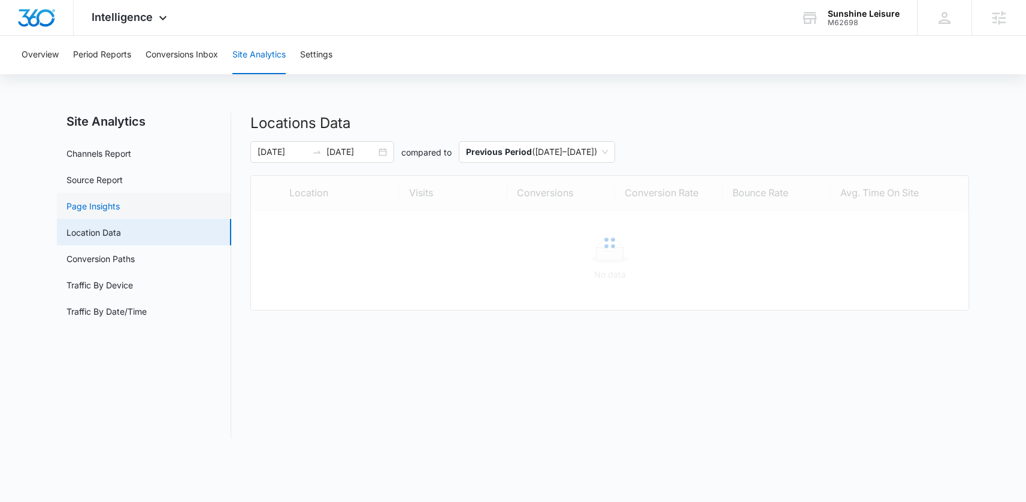
click at [89, 210] on link "Page Insights" at bounding box center [92, 206] width 53 height 13
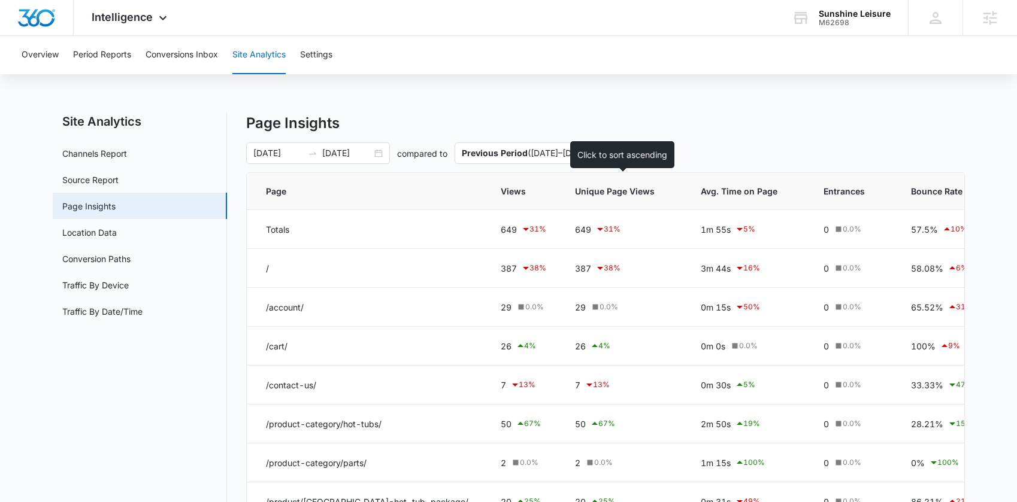
click at [591, 195] on span "Unique Page Views" at bounding box center [615, 191] width 80 height 13
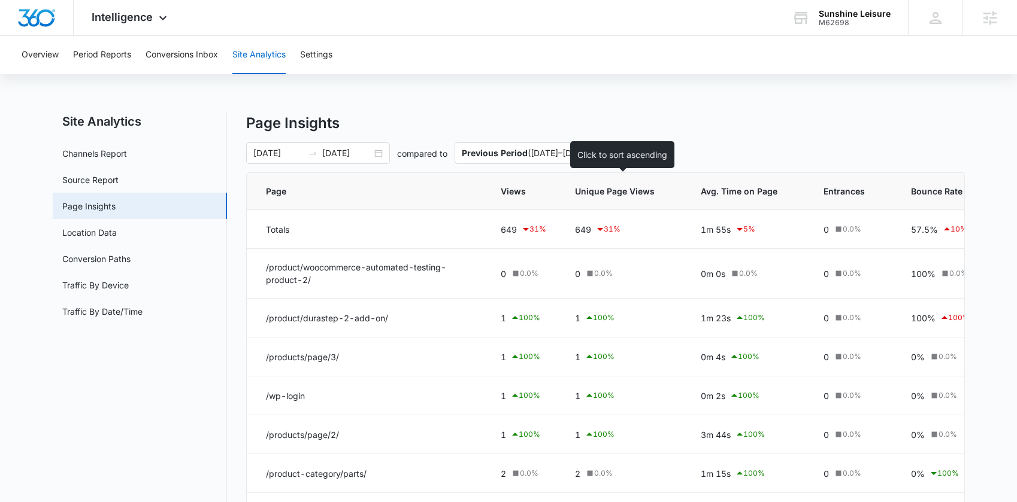
click at [588, 199] on th "Unique Page Views" at bounding box center [623, 191] width 126 height 37
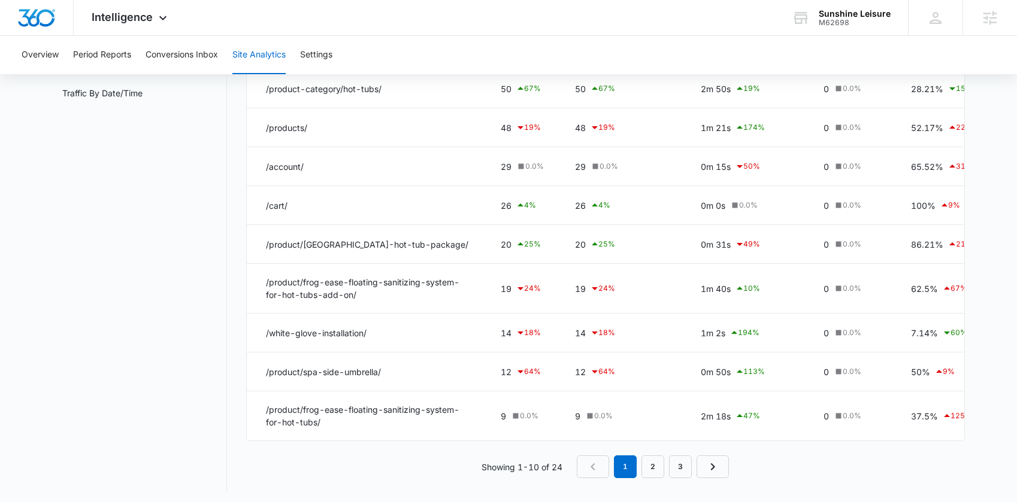
scroll to position [232, 0]
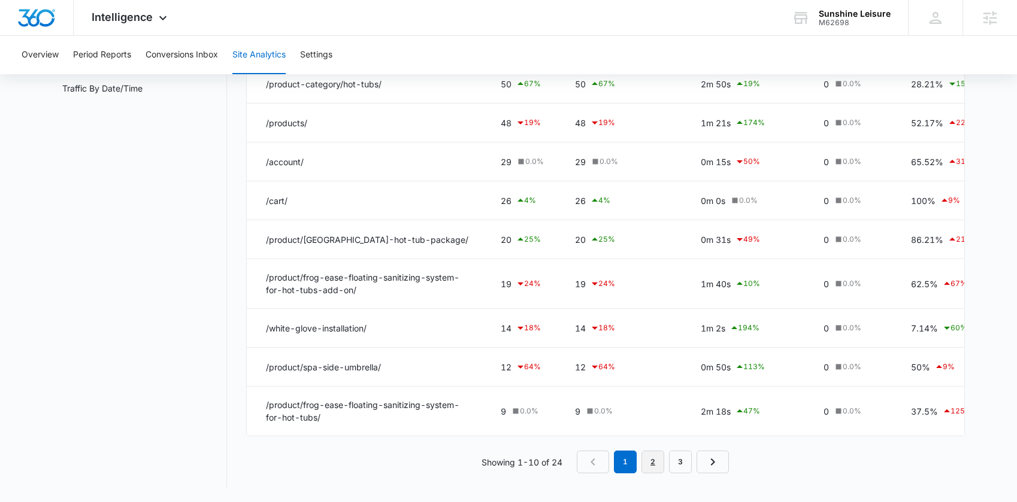
click at [650, 464] on link "2" at bounding box center [652, 462] width 23 height 23
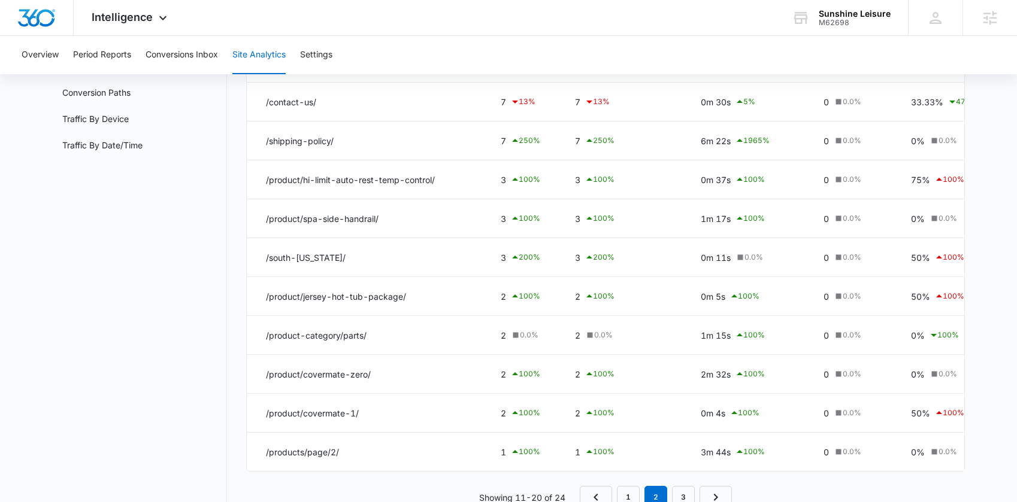
scroll to position [209, 0]
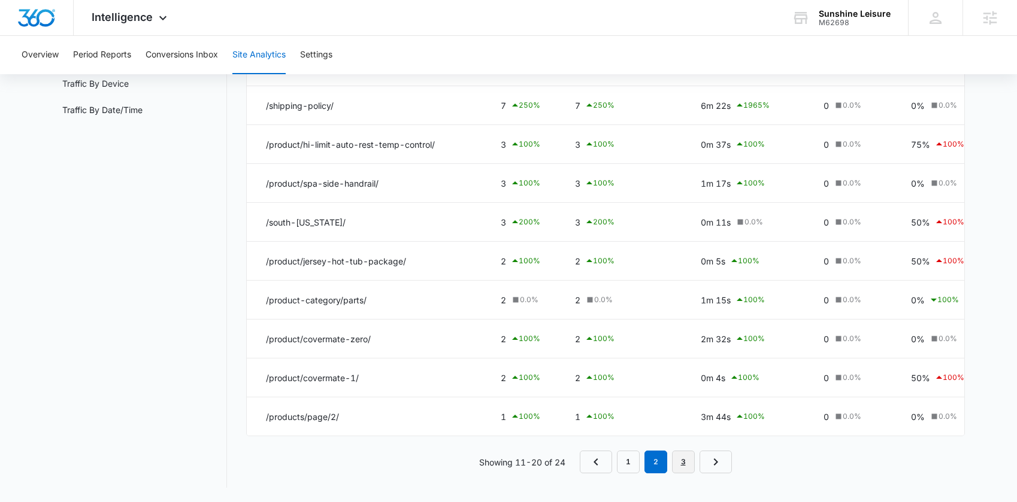
click at [677, 461] on link "3" at bounding box center [683, 462] width 23 height 23
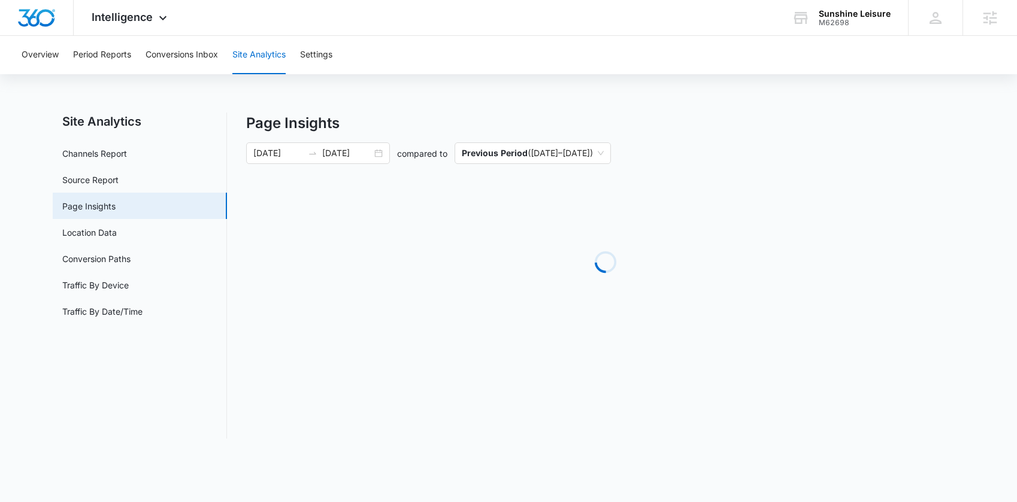
scroll to position [0, 0]
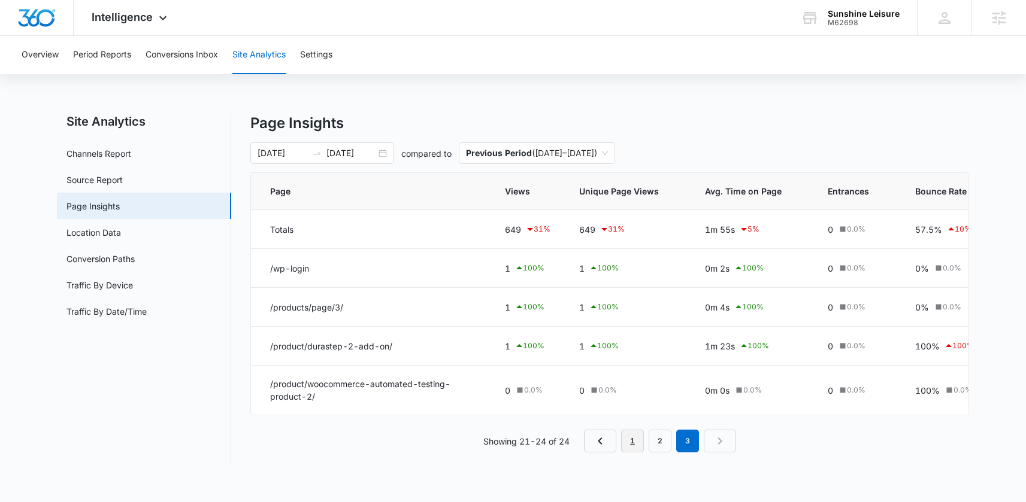
click at [635, 450] on link "1" at bounding box center [632, 441] width 23 height 23
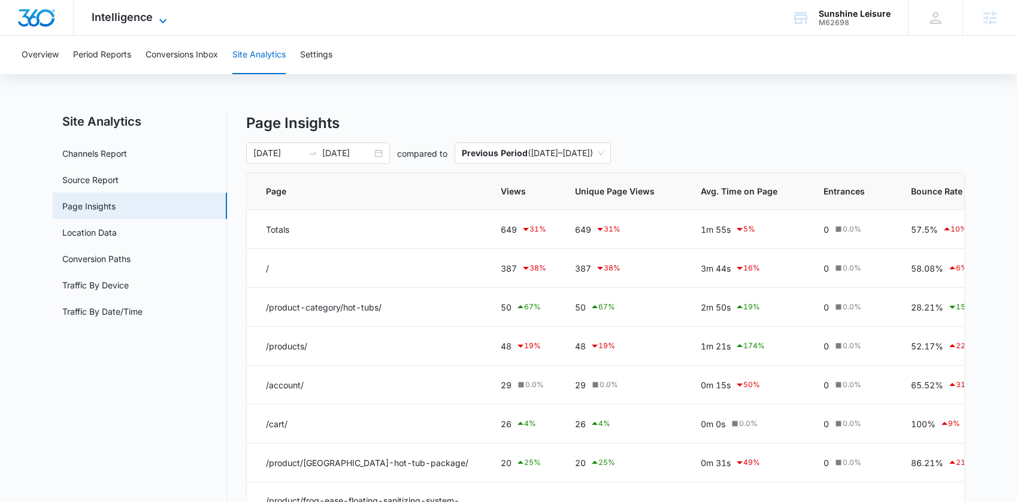
click at [141, 15] on span "Intelligence" at bounding box center [122, 17] width 61 height 13
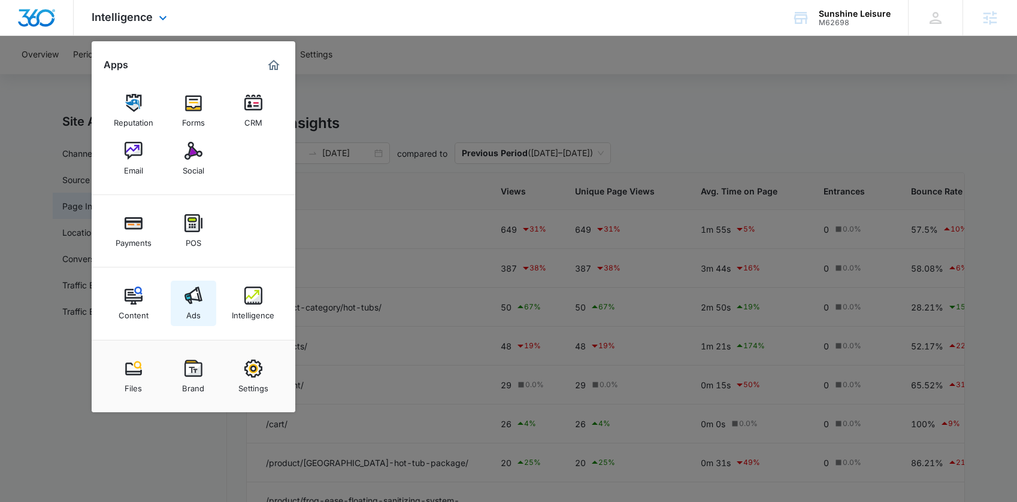
click at [193, 296] on img at bounding box center [193, 296] width 18 height 18
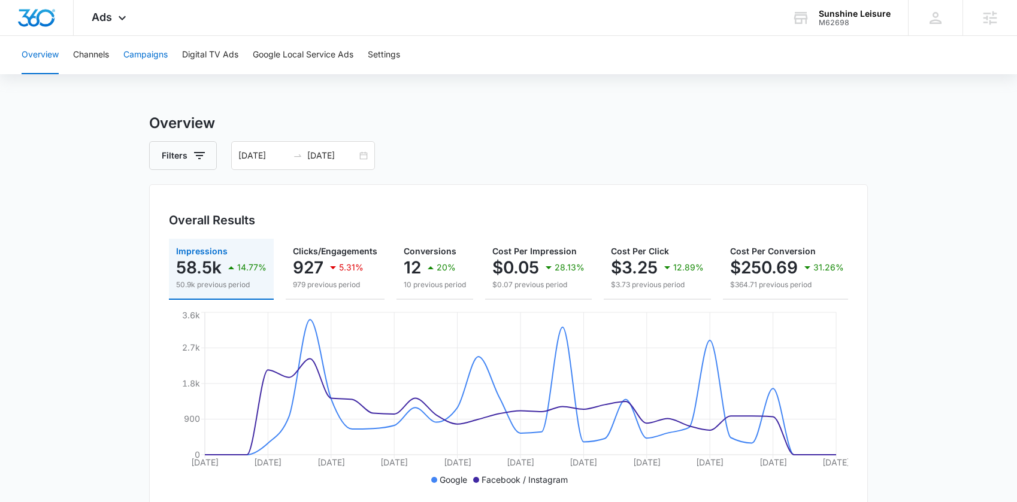
click at [156, 47] on button "Campaigns" at bounding box center [145, 55] width 44 height 38
click at [206, 157] on button "Filters" at bounding box center [183, 155] width 68 height 29
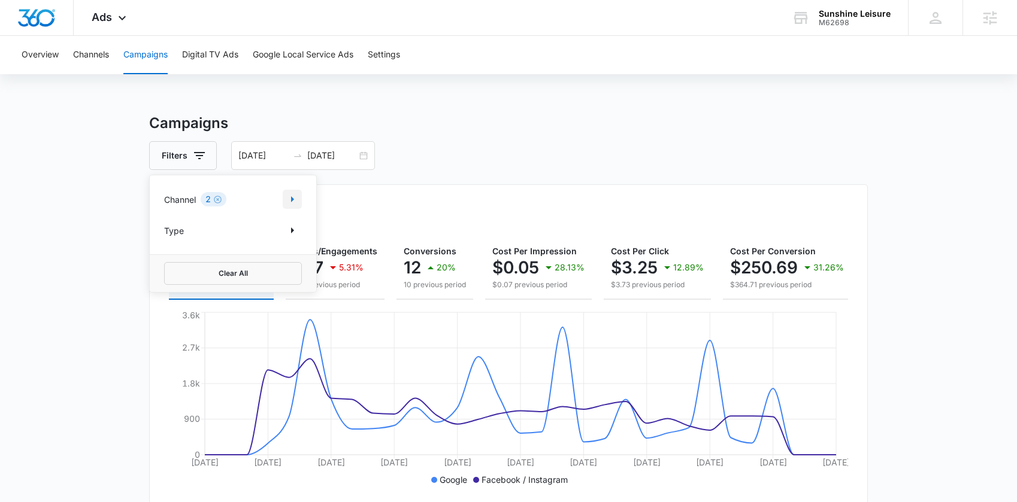
click at [287, 201] on icon "Show Channel filters" at bounding box center [292, 199] width 14 height 14
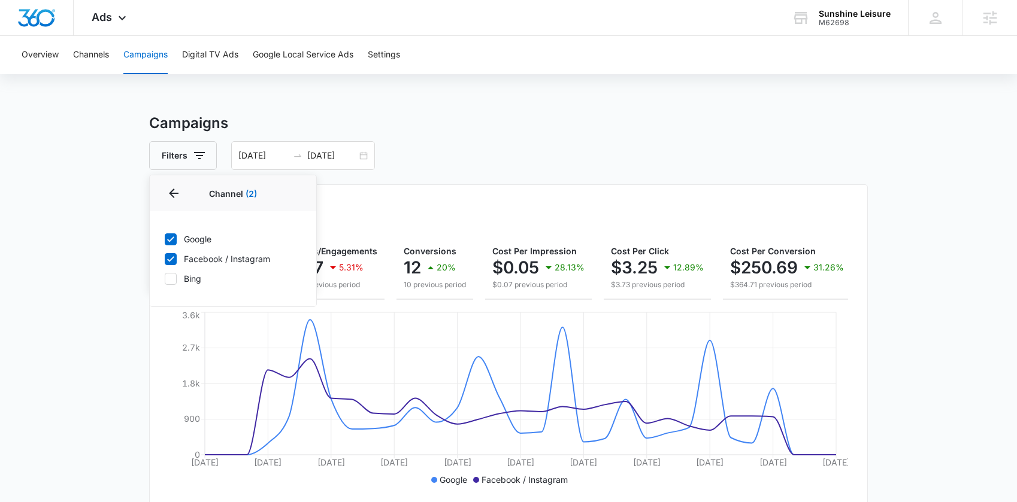
click at [171, 278] on icon at bounding box center [170, 278] width 7 height 5
click at [165, 278] on input "Bing" at bounding box center [164, 278] width 1 height 1
checkbox input "true"
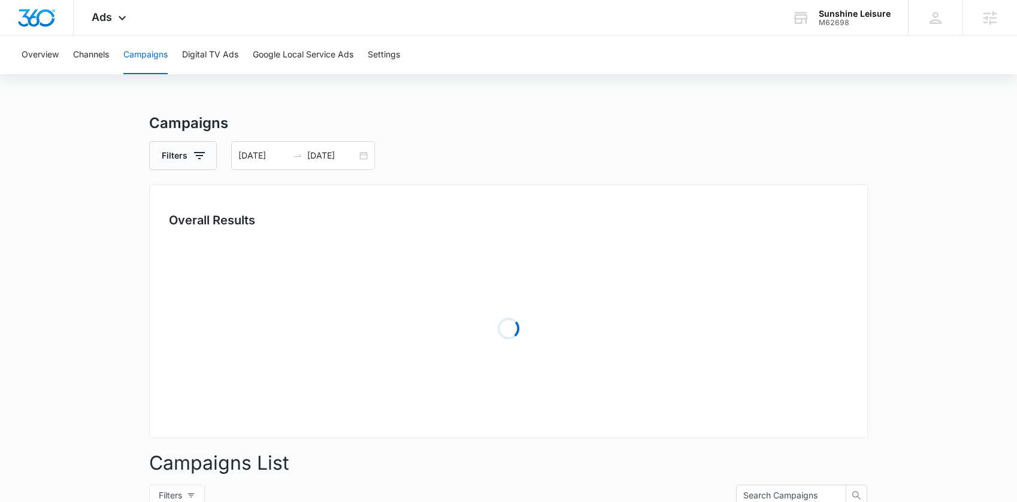
click at [456, 152] on div "Filters 09/08/2025 10/08/2025" at bounding box center [508, 155] width 718 height 29
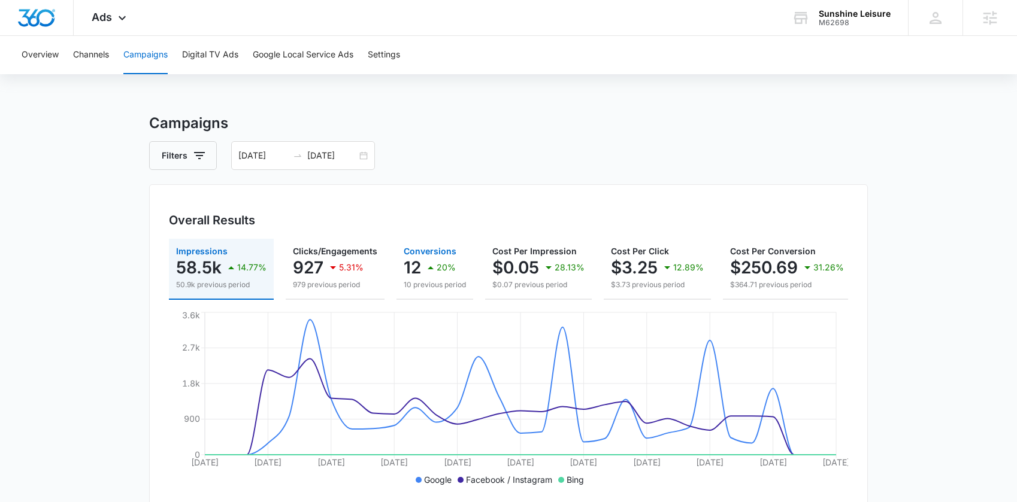
click at [438, 271] on p "20%" at bounding box center [445, 267] width 19 height 8
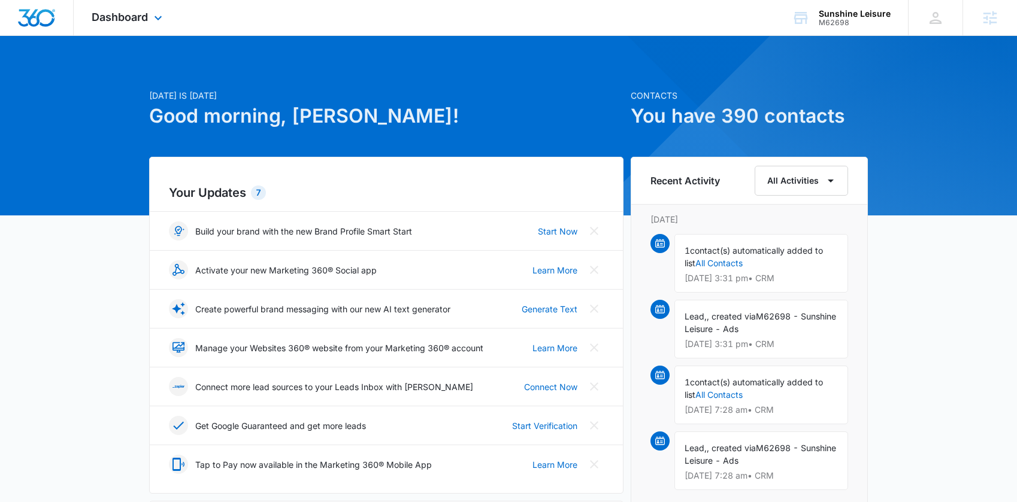
click at [144, 9] on div "Dashboard Apps Reputation Forms CRM Email Social Payments POS Content Ads Intel…" at bounding box center [129, 17] width 110 height 35
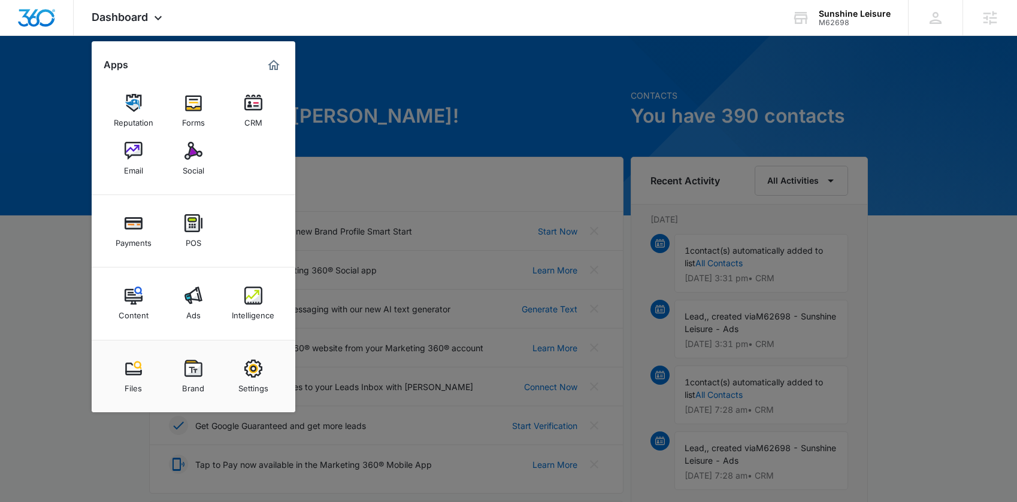
click at [450, 72] on div at bounding box center [508, 251] width 1017 height 502
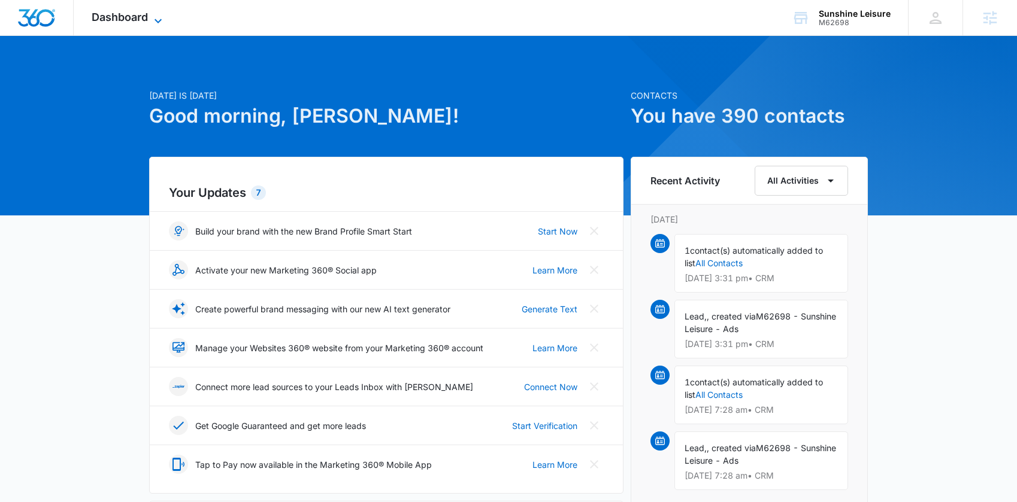
click at [103, 21] on span "Dashboard" at bounding box center [120, 17] width 56 height 13
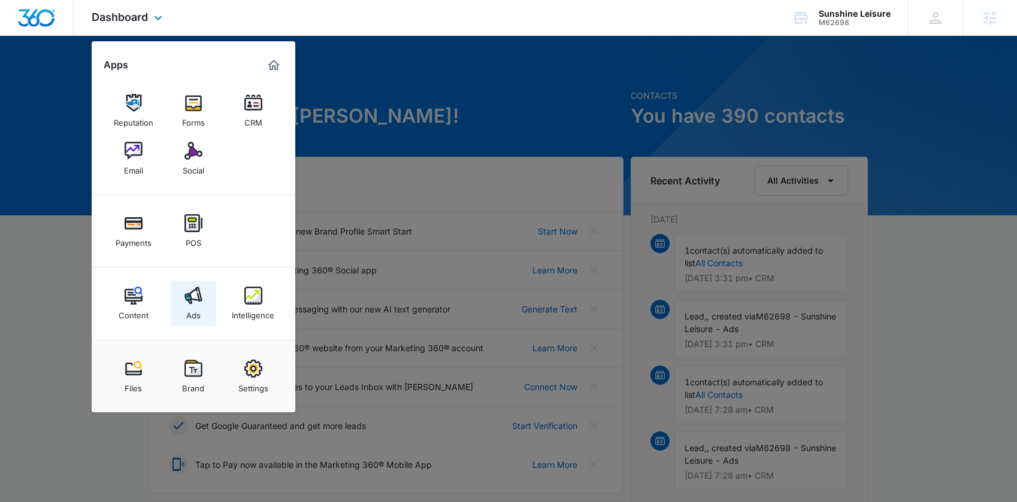
click at [197, 301] on img at bounding box center [193, 296] width 18 height 18
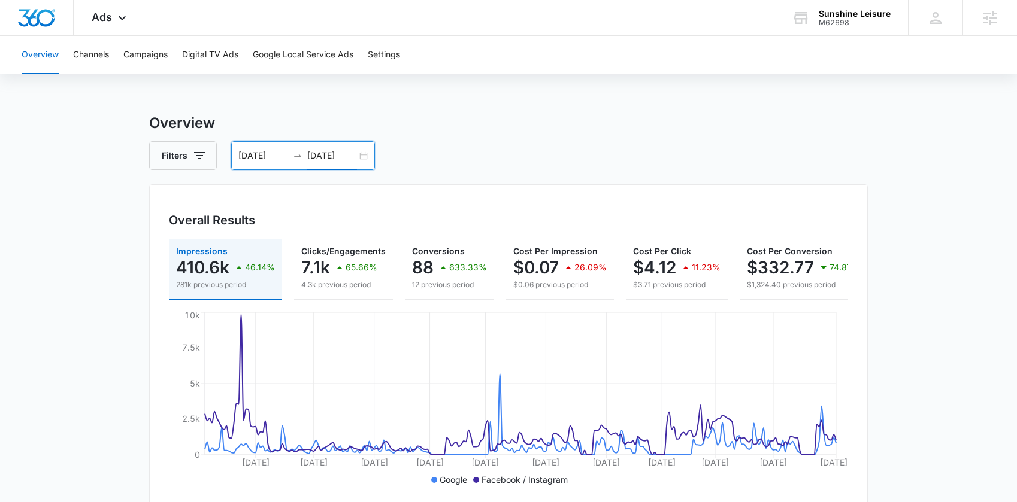
click at [348, 151] on input "09/19/2025" at bounding box center [332, 155] width 50 height 13
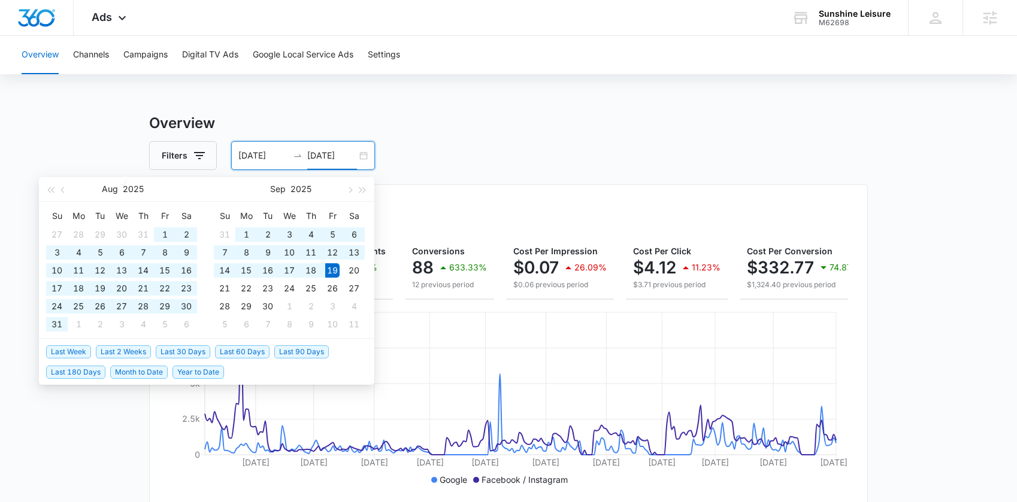
type input "09/19/2025"
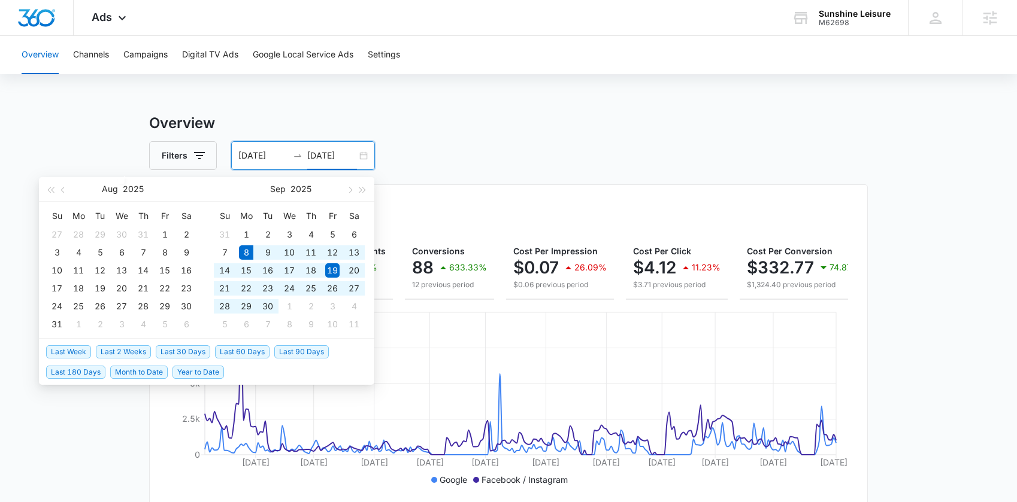
click at [201, 351] on span "Last 30 Days" at bounding box center [183, 351] width 54 height 13
type input "09/08/2025"
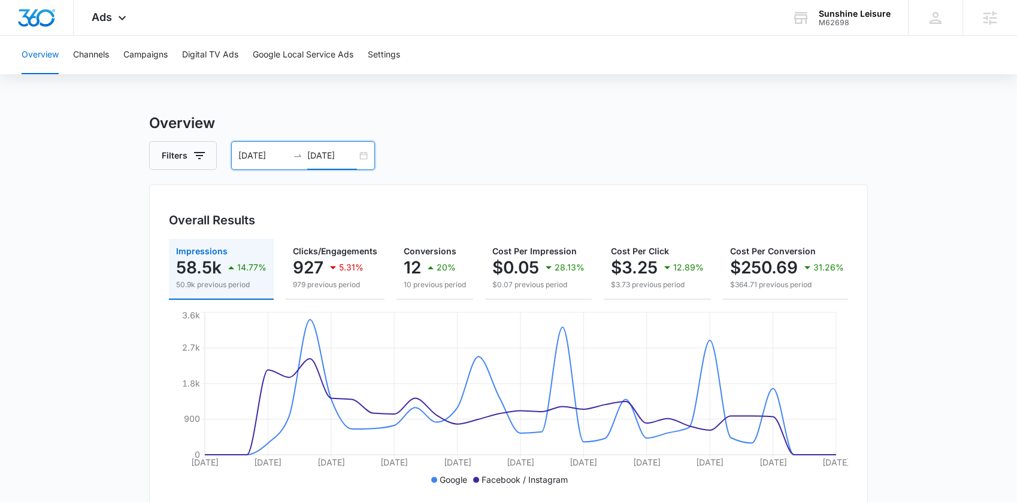
click at [324, 154] on input "10/08/2025" at bounding box center [332, 155] width 50 height 13
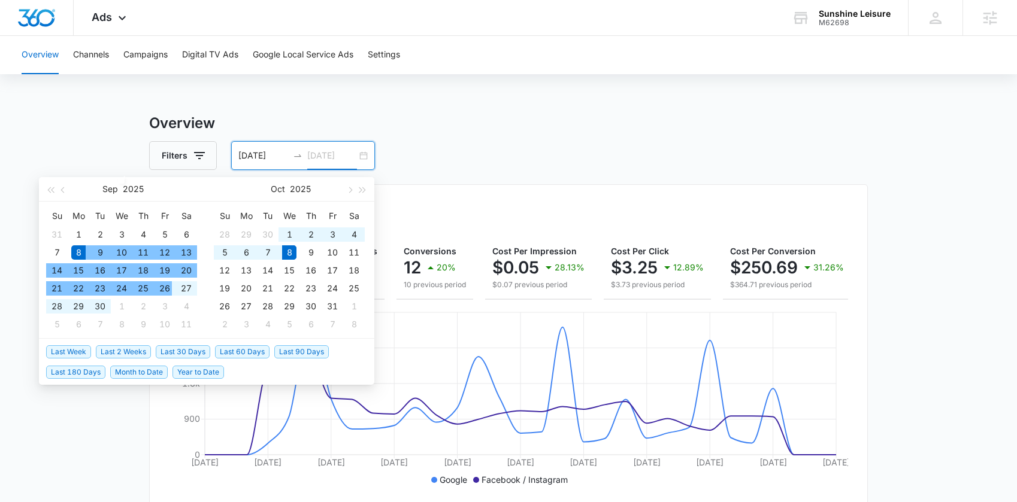
type input "10/08/2025"
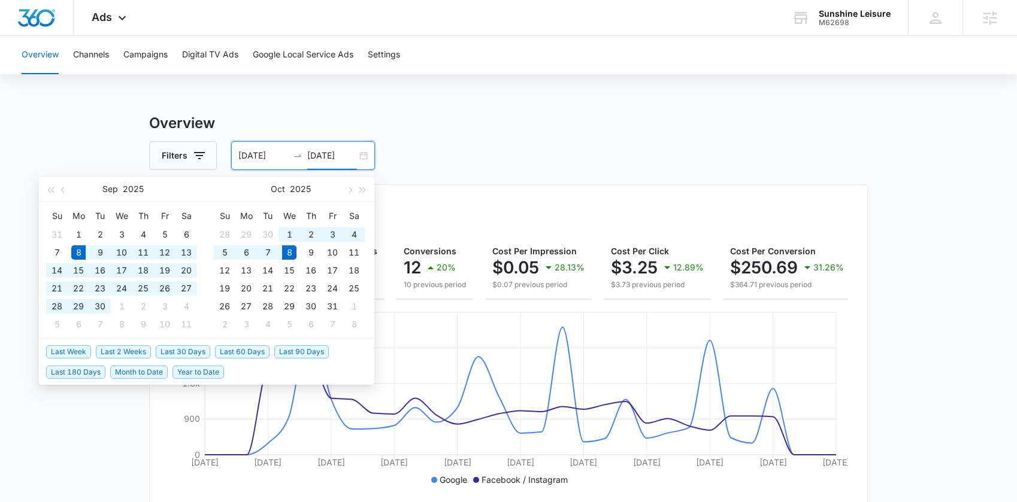
click at [180, 353] on span "Last 30 Days" at bounding box center [183, 351] width 54 height 13
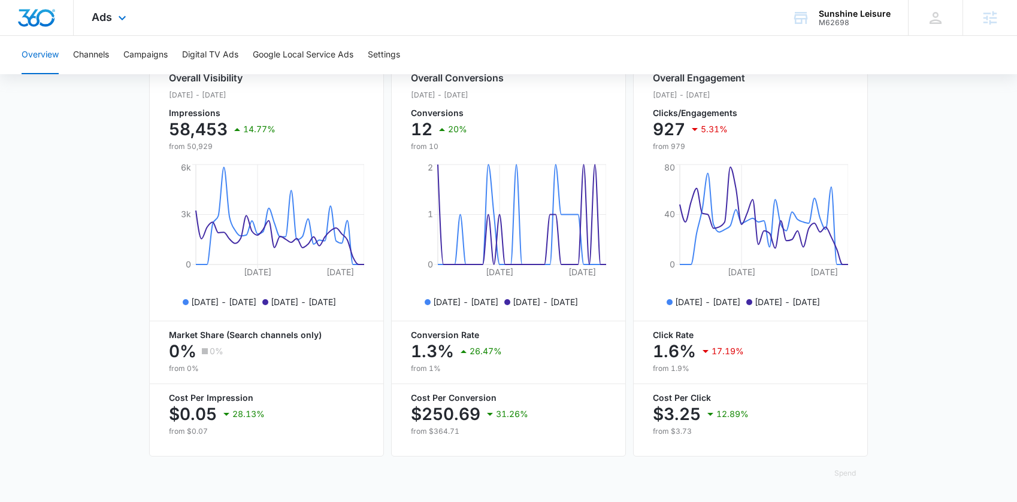
scroll to position [132, 0]
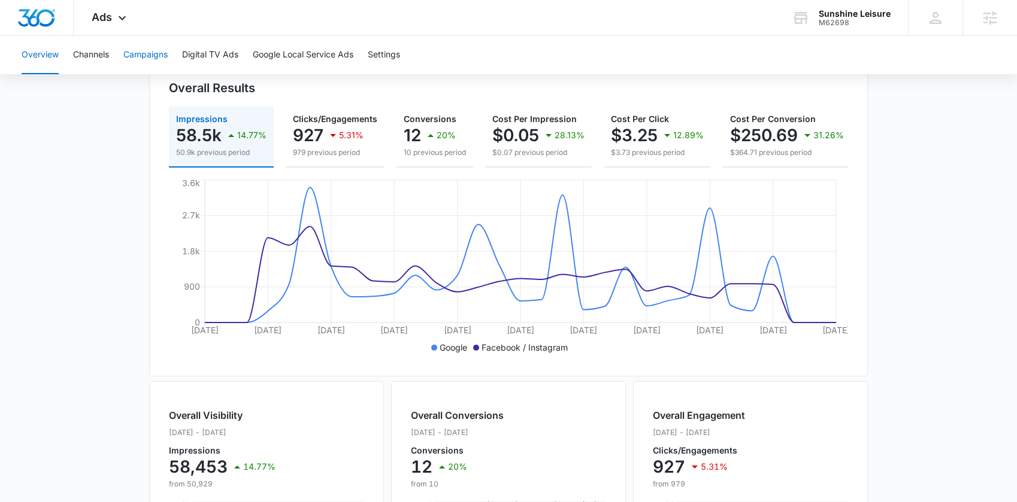
click at [143, 56] on button "Campaigns" at bounding box center [145, 55] width 44 height 38
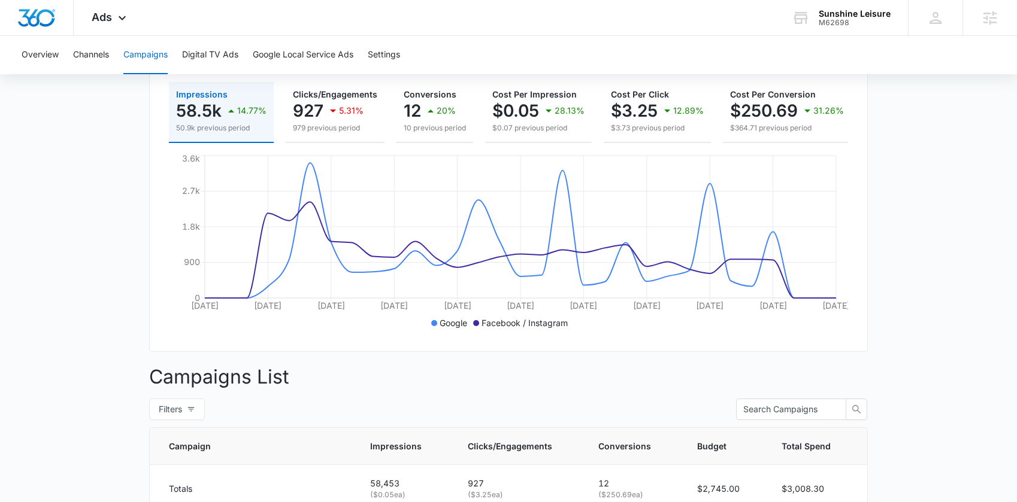
scroll to position [147, 0]
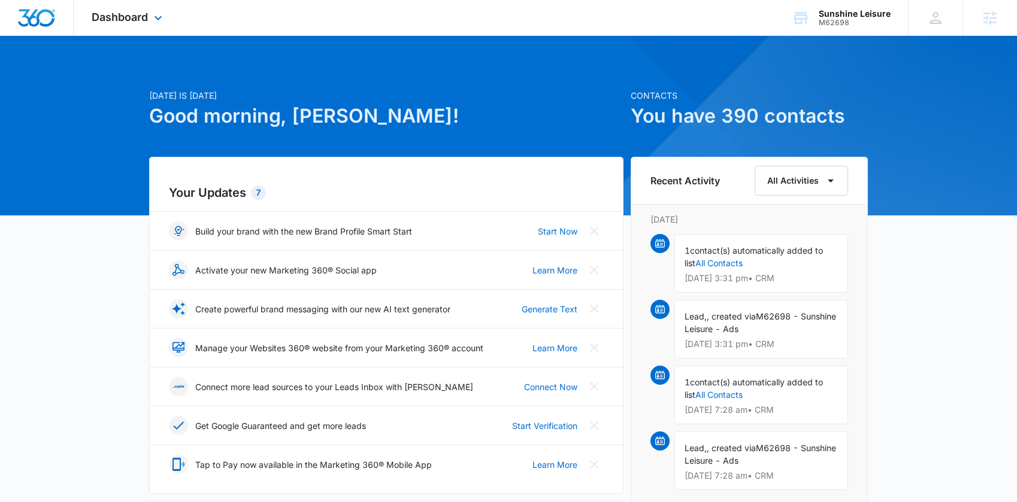
click at [160, 25] on div "Dashboard Apps Reputation Forms CRM Email Social Payments POS Content Ads Intel…" at bounding box center [129, 17] width 110 height 35
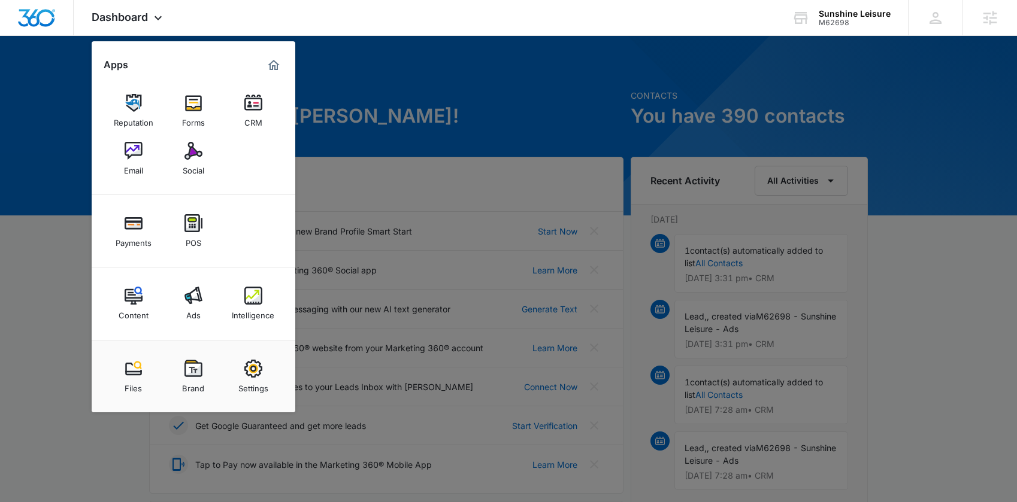
click at [258, 296] on img at bounding box center [253, 296] width 18 height 18
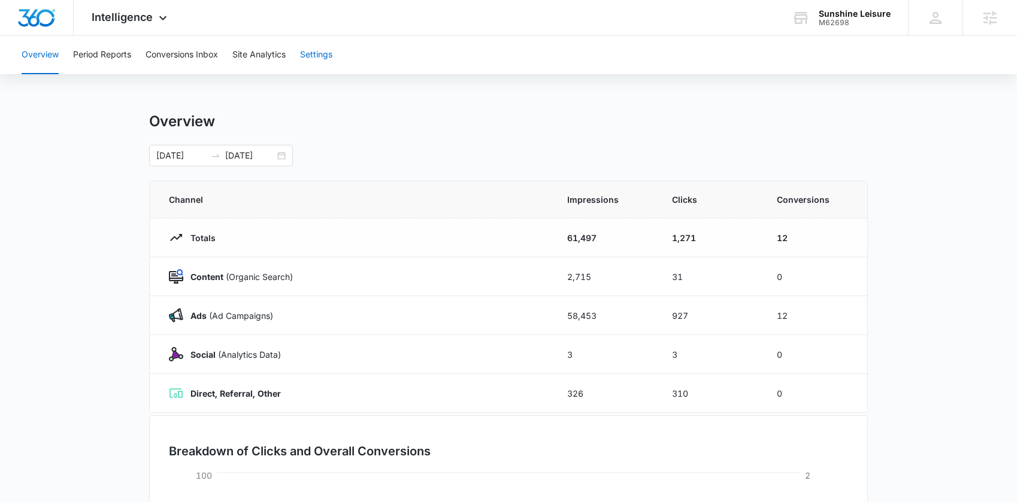
click at [316, 54] on button "Settings" at bounding box center [316, 55] width 32 height 38
